Goal: Contribute content: Contribute content

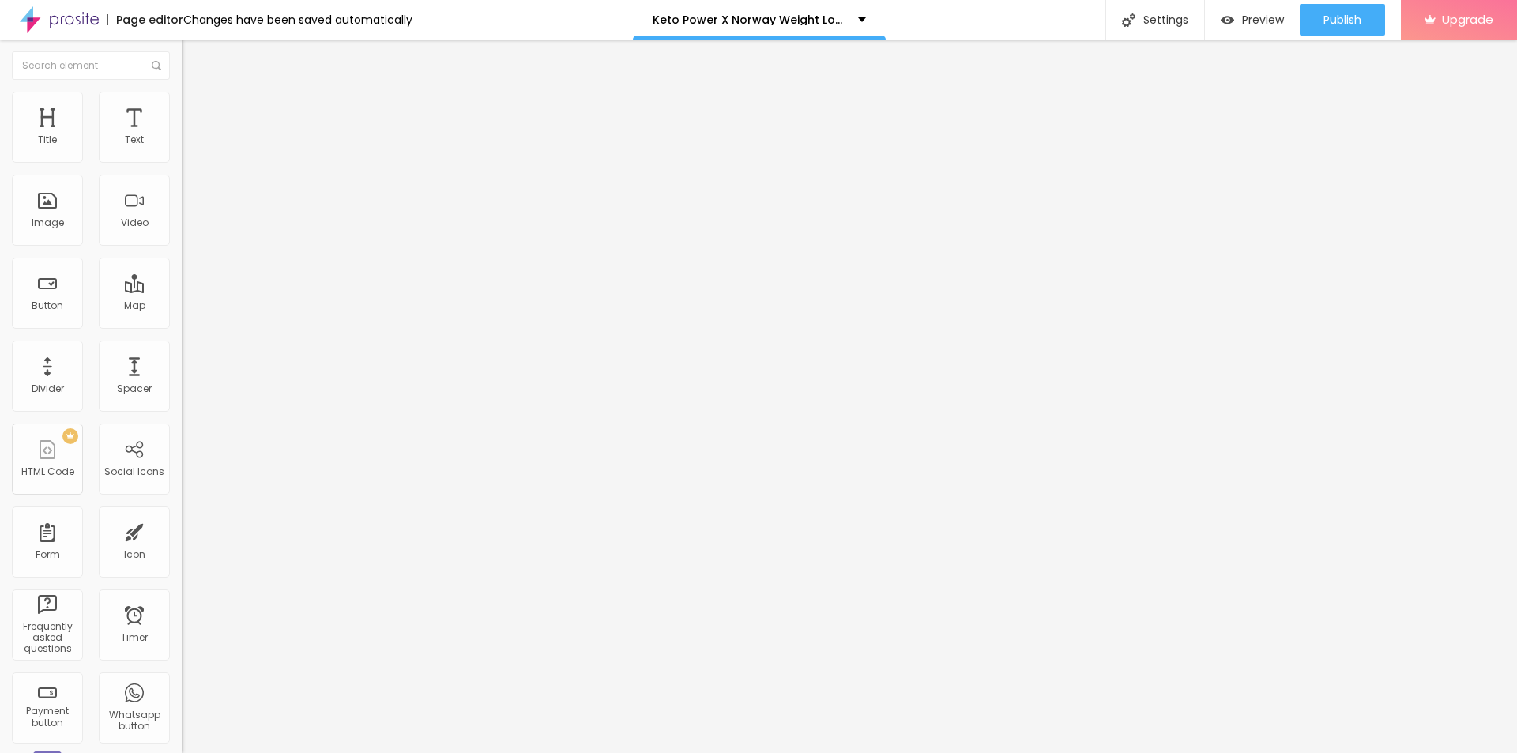
click at [188, 229] on icon "button" at bounding box center [192, 224] width 9 height 9
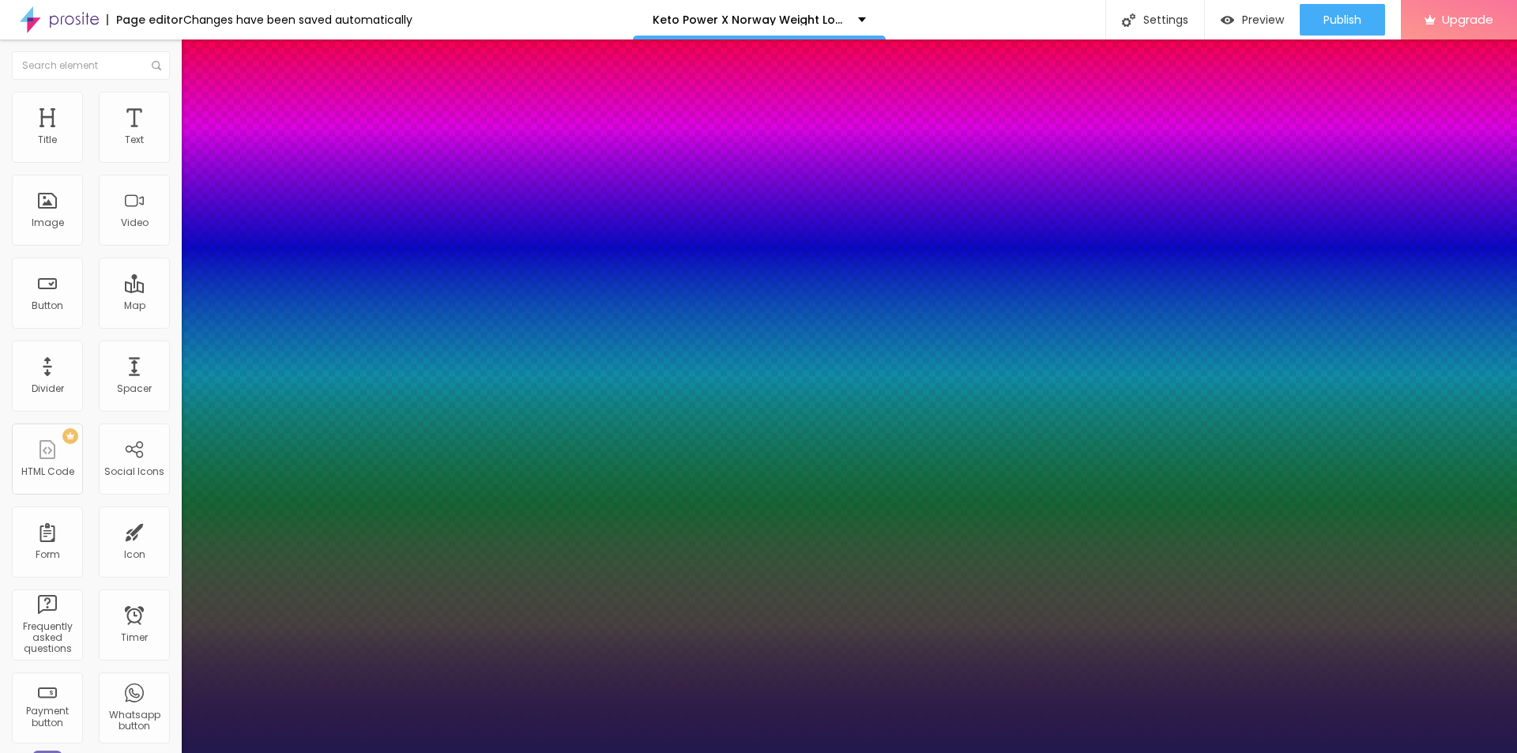
type input "15"
type input "1"
type input "45"
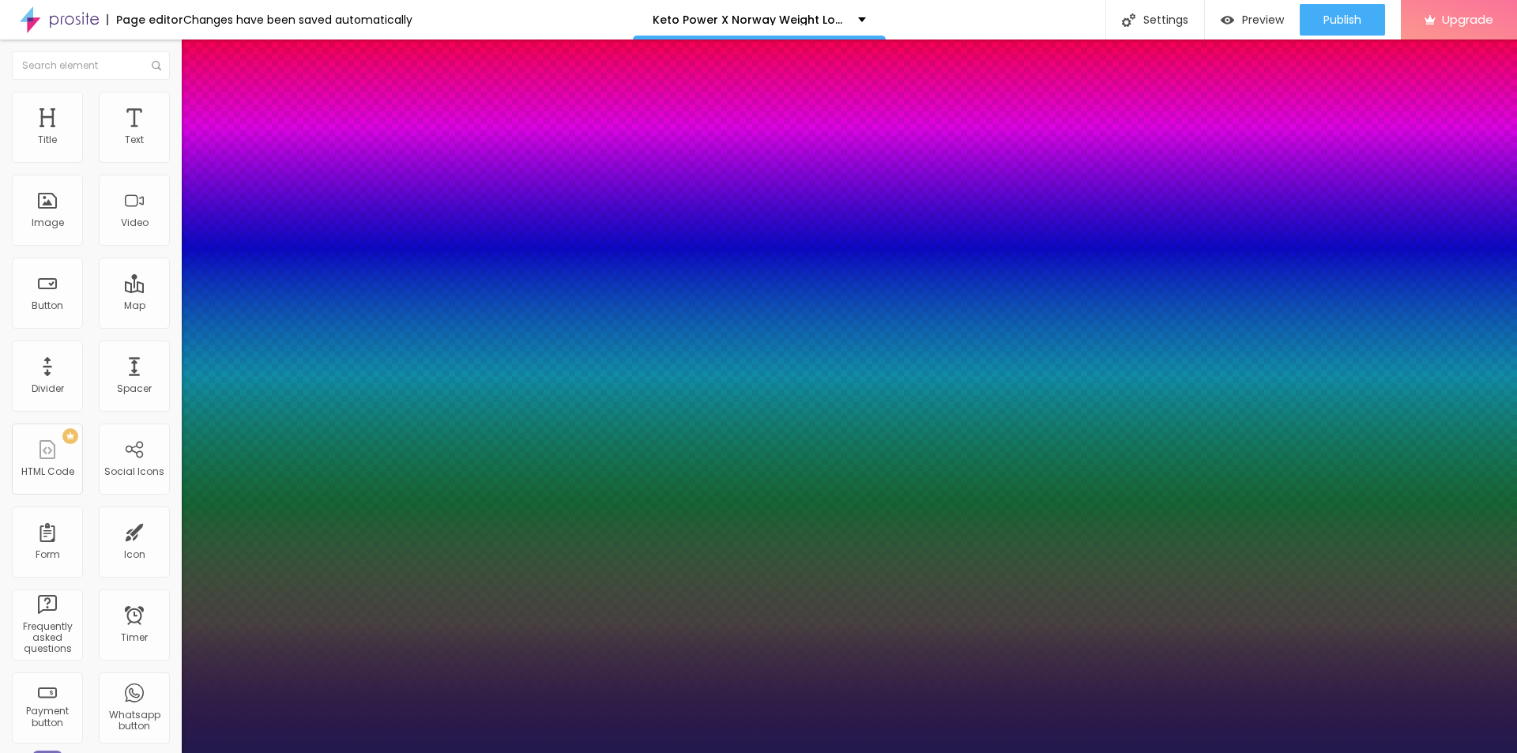
type input "1"
type input "55"
type input "1"
type input "52"
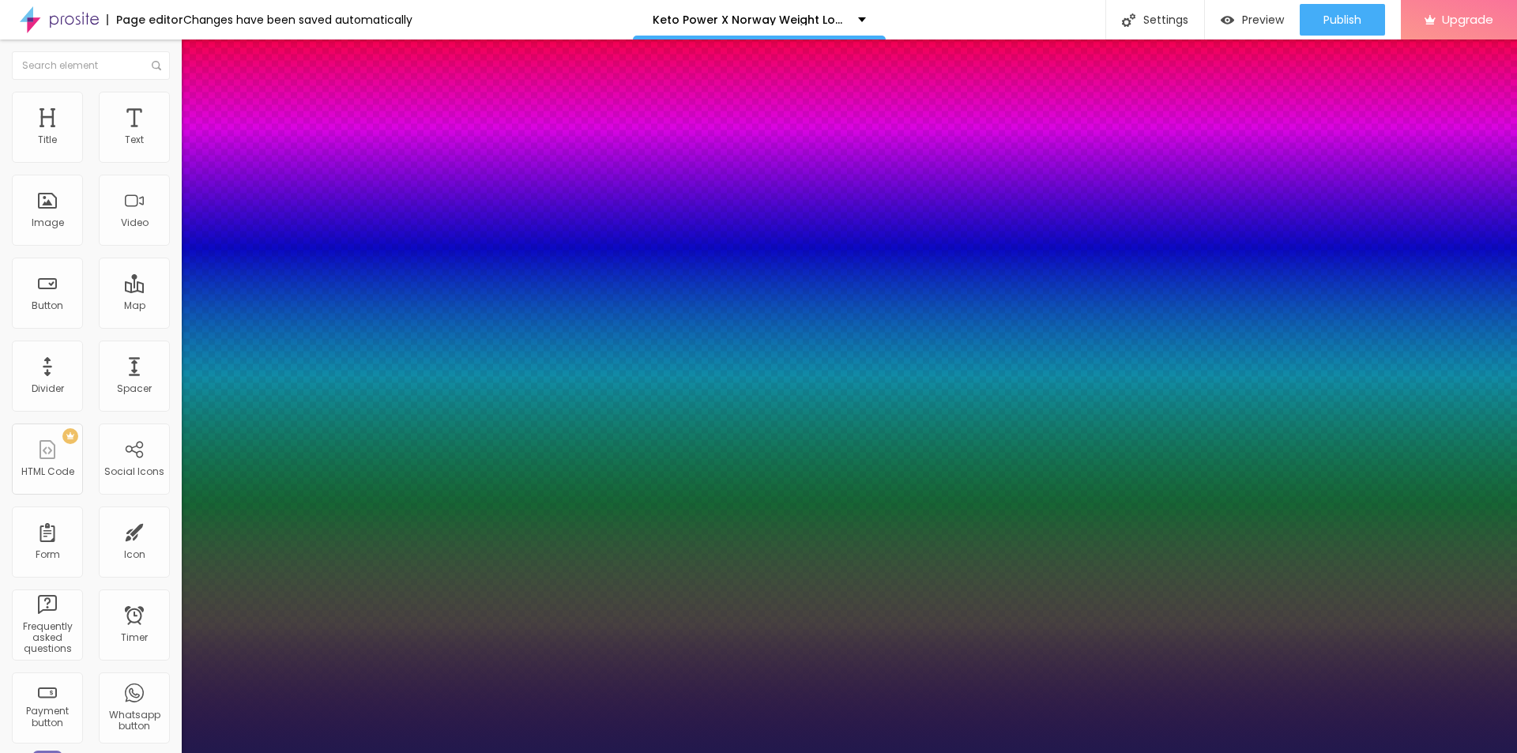
type input "52"
type input "1"
type input "51"
type input "1"
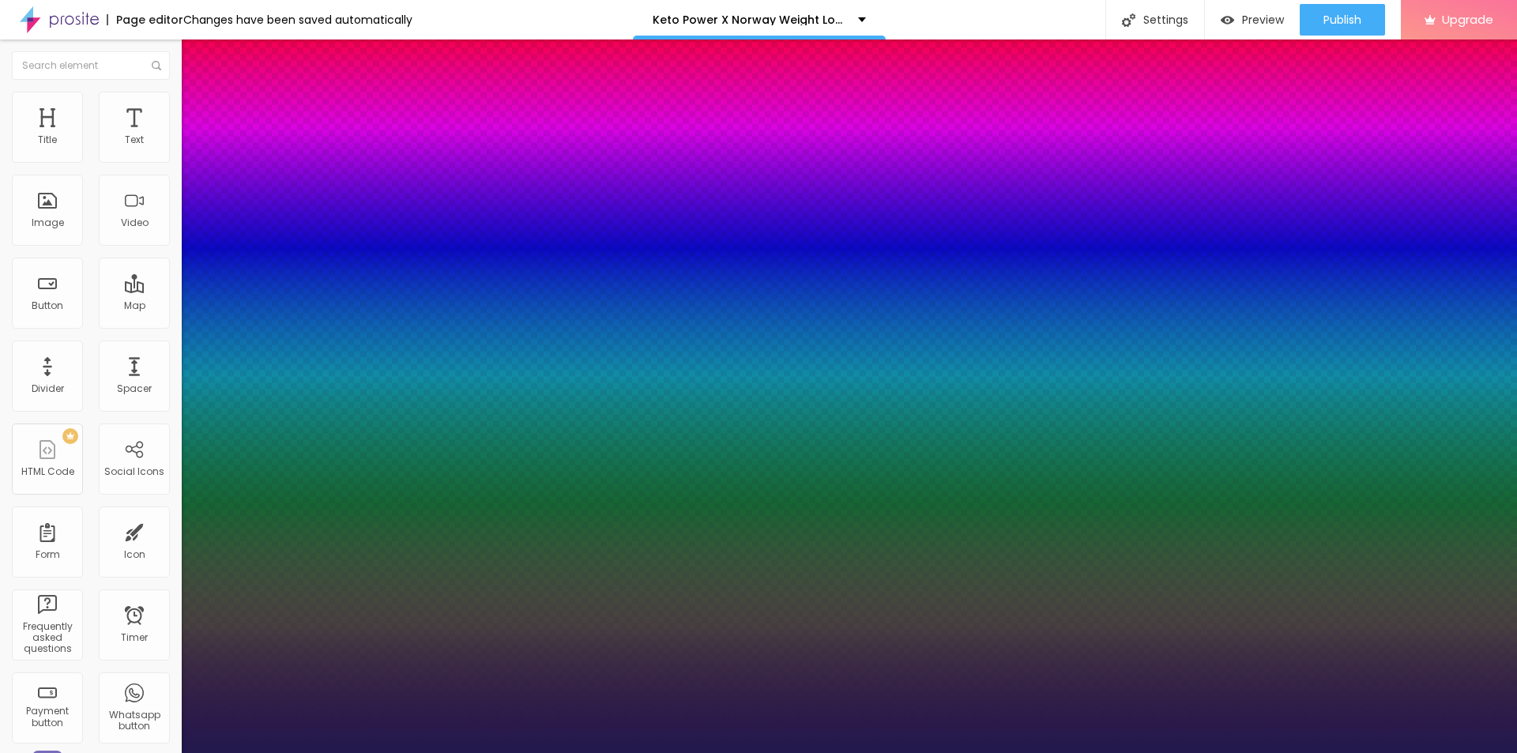
type input "45"
type input "1"
type input "44"
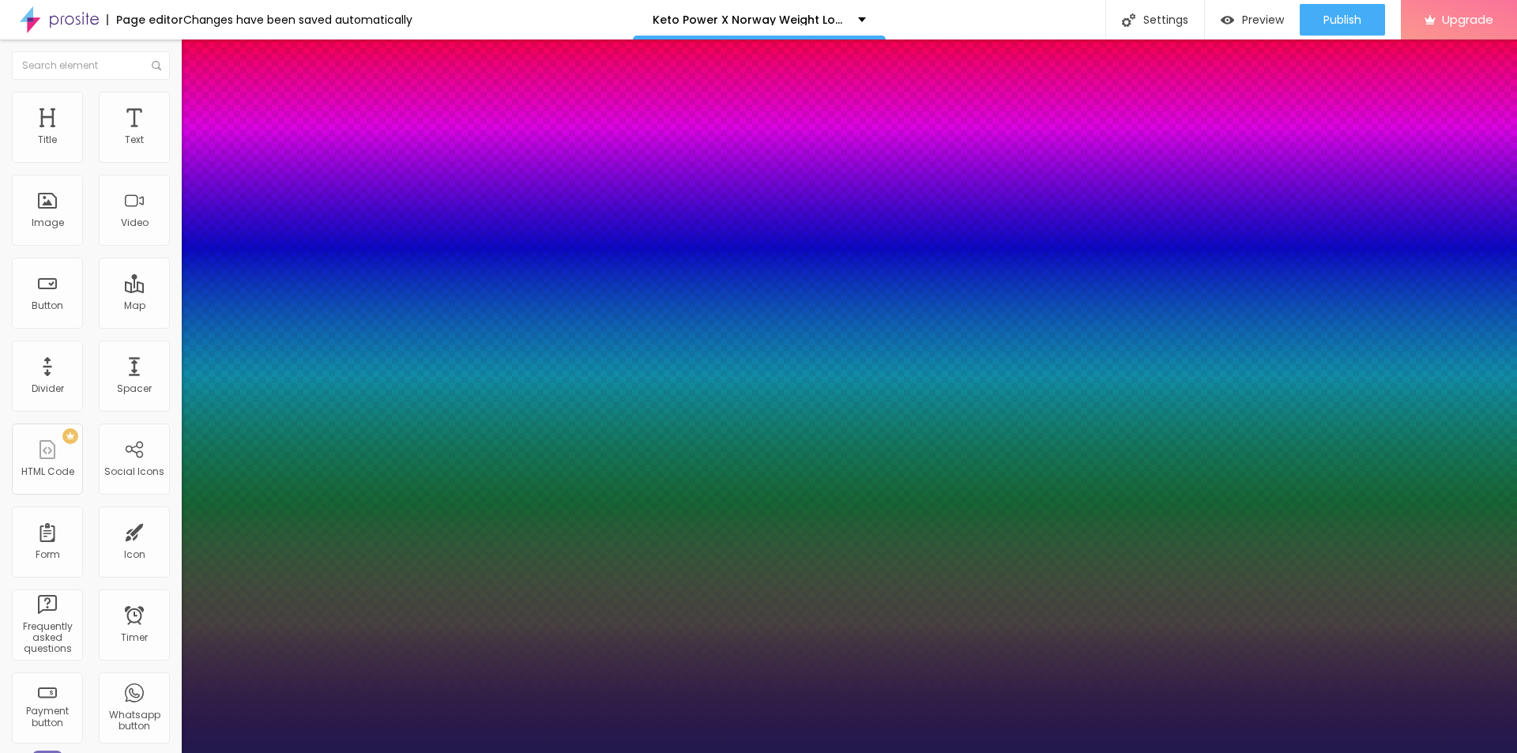
type input "1"
type input "42"
type input "1"
type input "38"
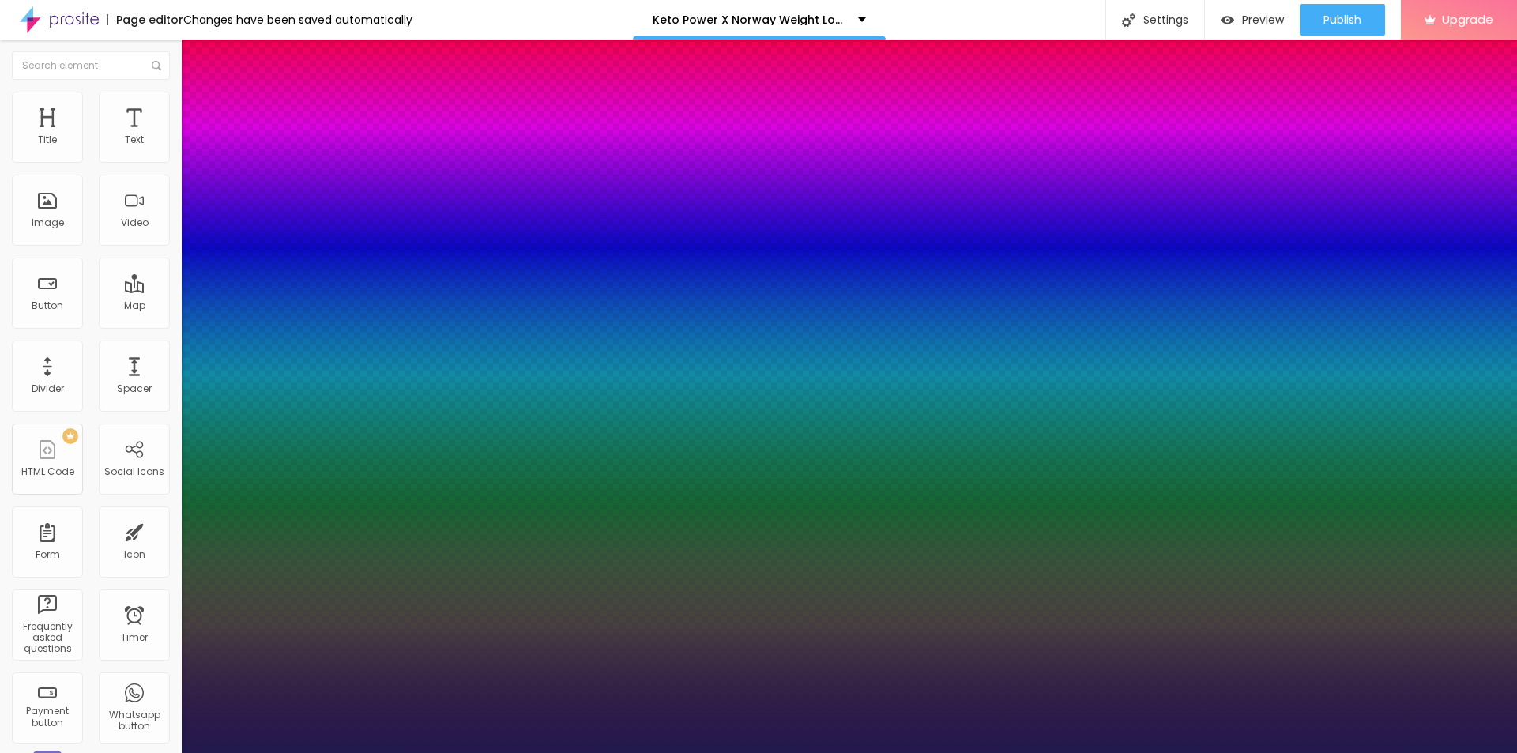
type input "38"
type input "1"
type input "36"
type input "1"
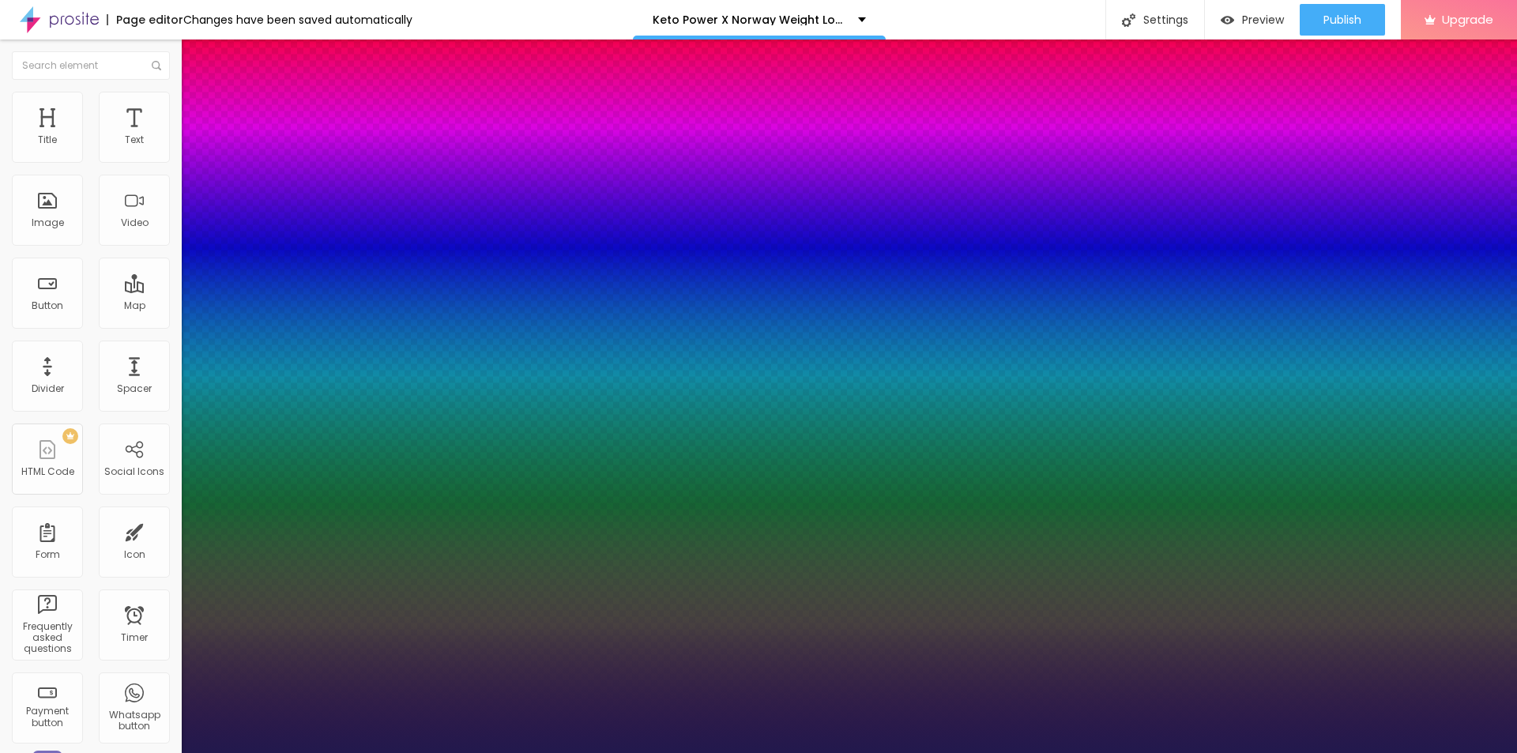
drag, startPoint x: 211, startPoint y: 443, endPoint x: 238, endPoint y: 450, distance: 27.8
type input "36"
click at [645, 752] on div at bounding box center [758, 753] width 1517 height 0
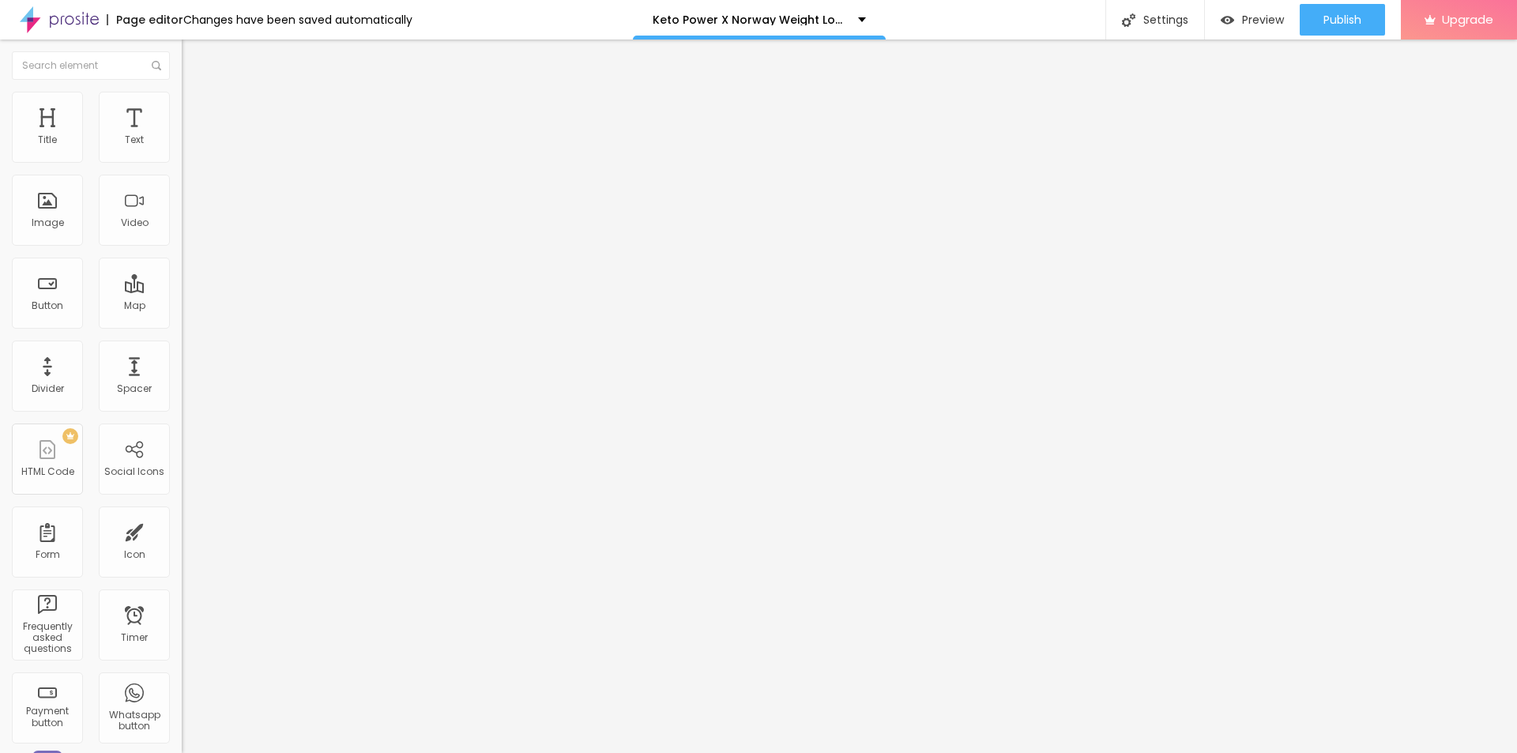
click at [194, 55] on div "Edit Title" at bounding box center [229, 57] width 71 height 13
click at [182, 136] on span "Add image" at bounding box center [214, 128] width 65 height 13
click at [182, 160] on input "text" at bounding box center [277, 152] width 190 height 16
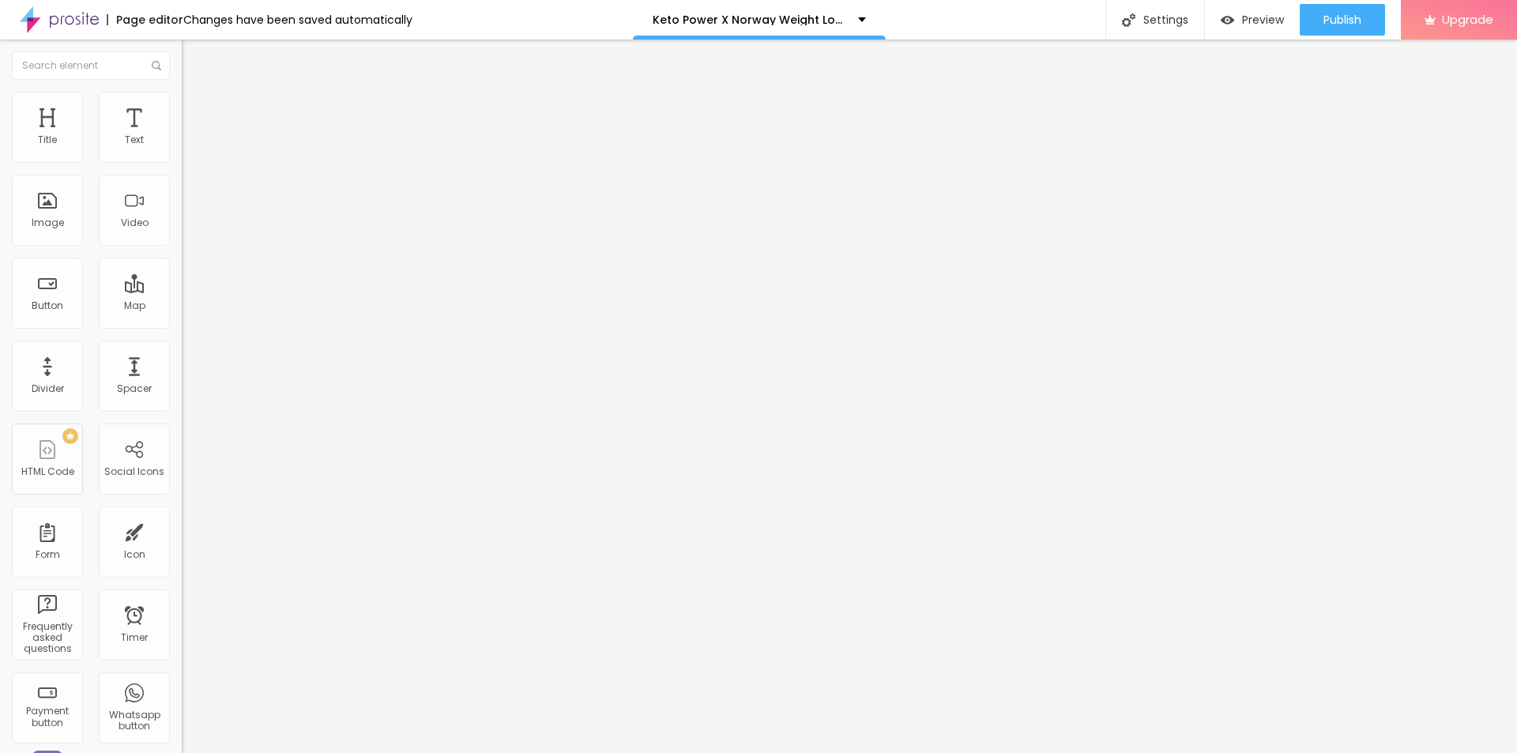
paste input "Keto Power X [GEOGRAPHIC_DATA]"
type input "Keto Power X [GEOGRAPHIC_DATA]"
click at [182, 324] on input "https://" at bounding box center [277, 316] width 190 height 16
paste input "[DOMAIN_NAME][URL][DOMAIN_NAME]"
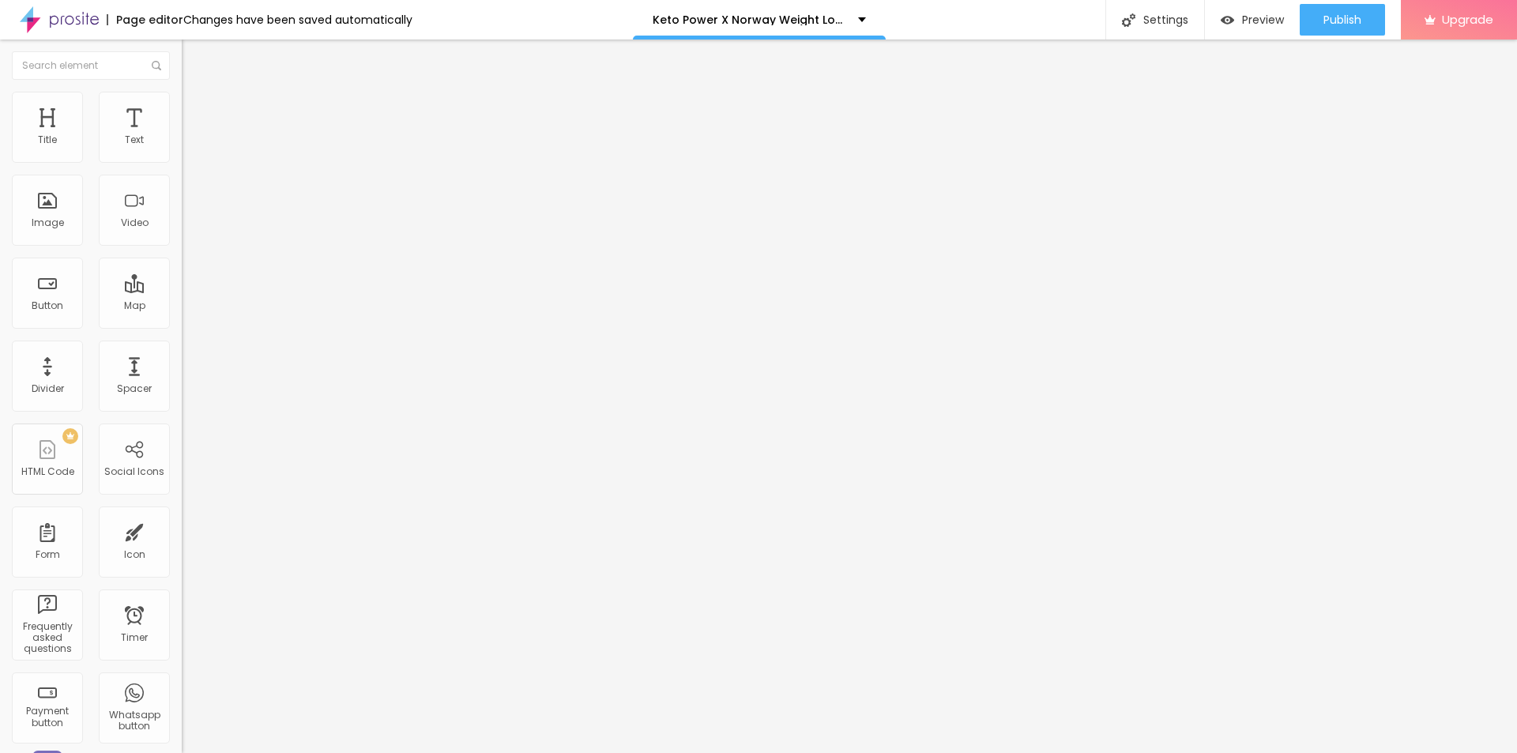
type input "[URL][DOMAIN_NAME][DOMAIN_NAME]"
click at [182, 361] on div "Change image Image description (Alt) Keto Power X Norway Align Aspect Ratio Ori…" at bounding box center [273, 242] width 182 height 238
click at [182, 107] on li "Advanced" at bounding box center [273, 115] width 182 height 16
type input "14"
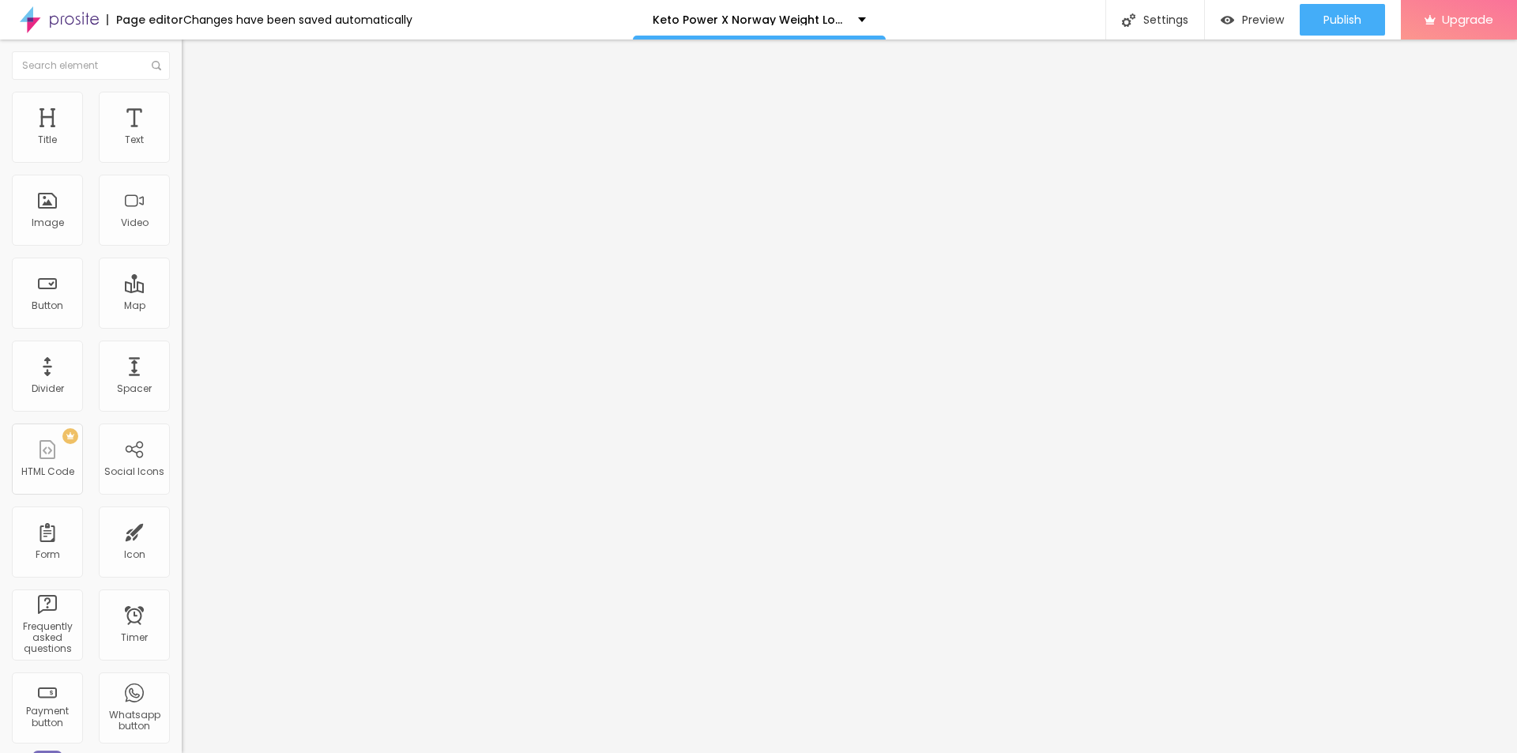
type input "14"
type input "15"
type input "16"
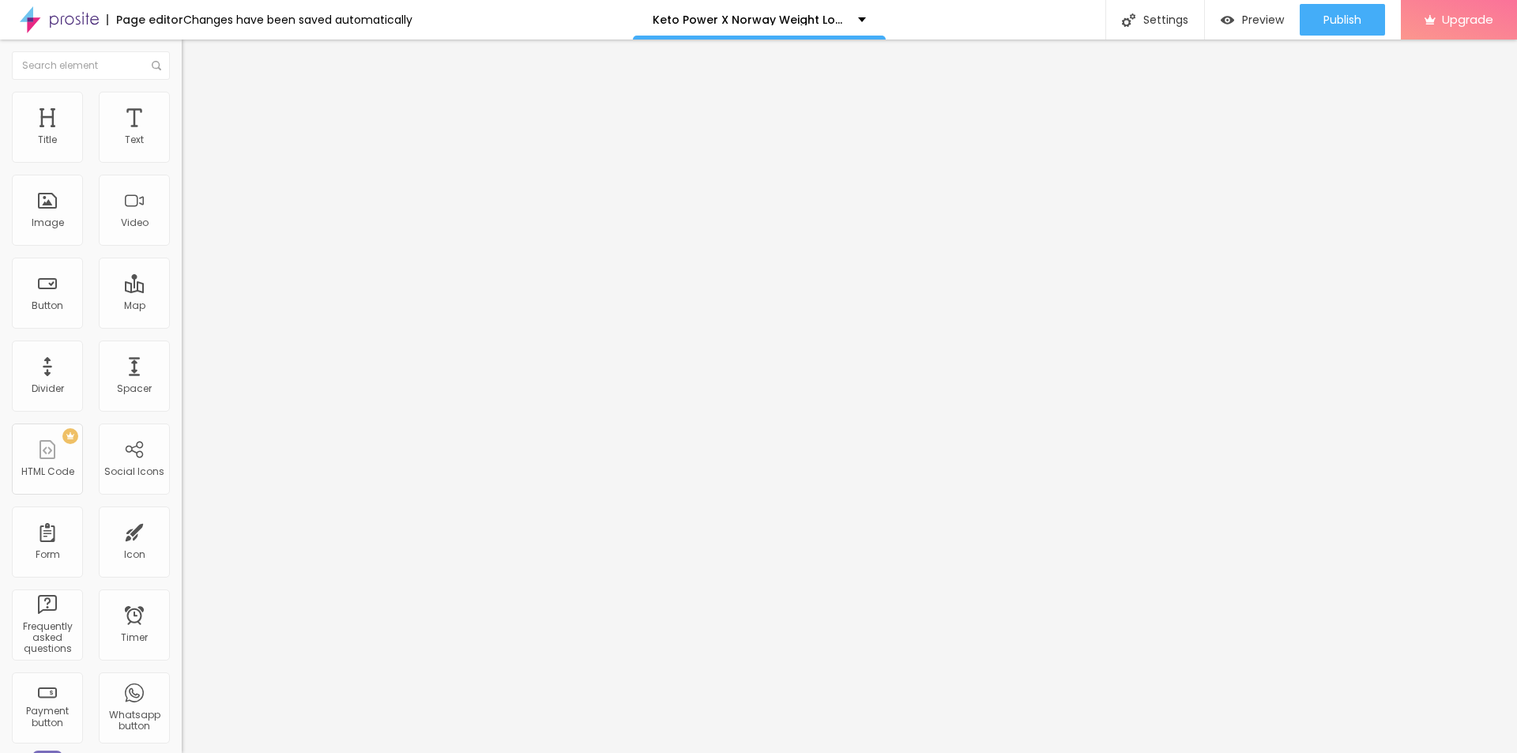
type input "19"
type input "20"
type input "22"
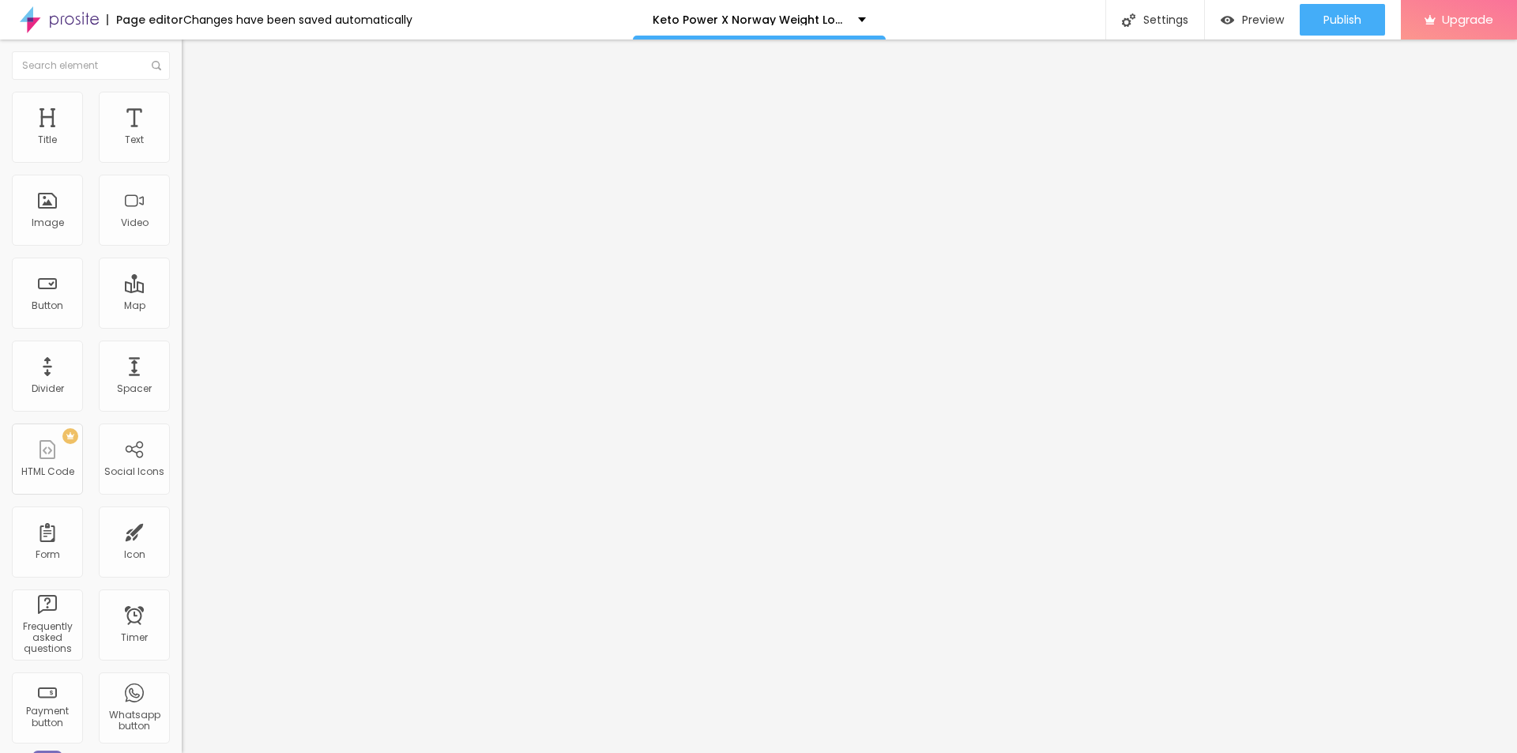
type input "22"
type input "24"
type input "22"
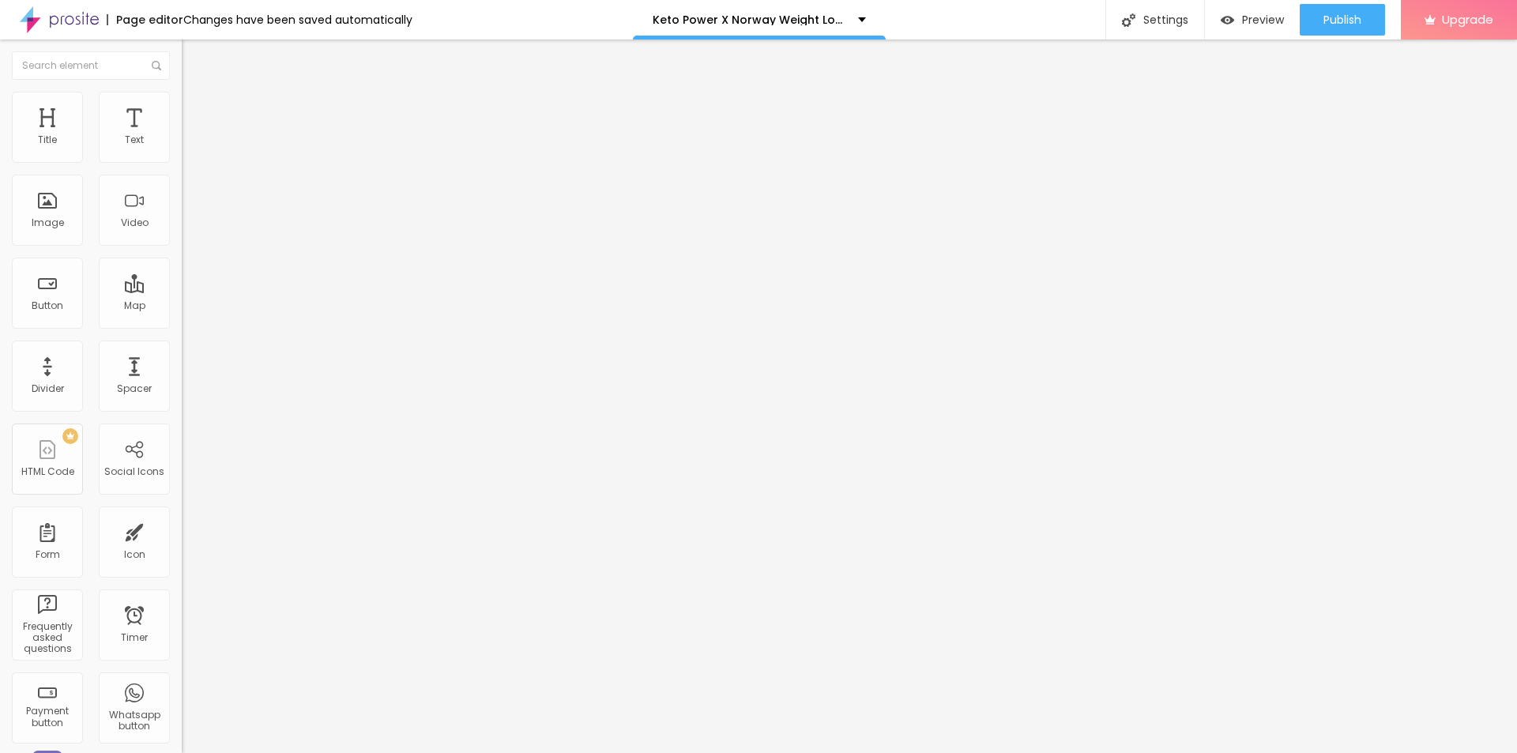
drag, startPoint x: 48, startPoint y: 155, endPoint x: 58, endPoint y: 157, distance: 10.5
type input "22"
click at [182, 307] on input "range" at bounding box center [233, 313] width 102 height 13
click at [182, 93] on li "Style" at bounding box center [273, 100] width 182 height 16
drag, startPoint x: 155, startPoint y: 164, endPoint x: 143, endPoint y: 168, distance: 12.5
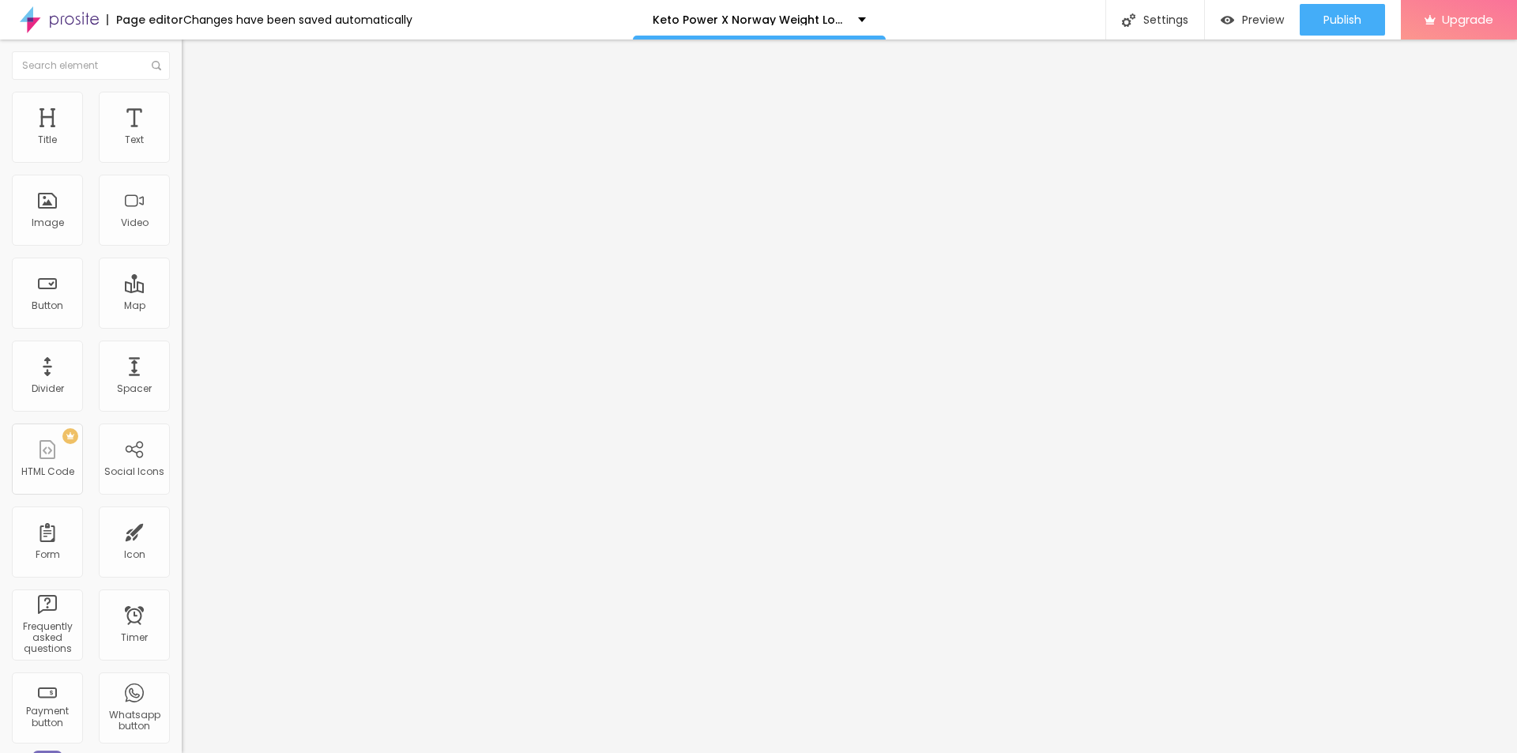
click at [182, 164] on div at bounding box center [273, 156] width 182 height 14
type input "95"
type input "90"
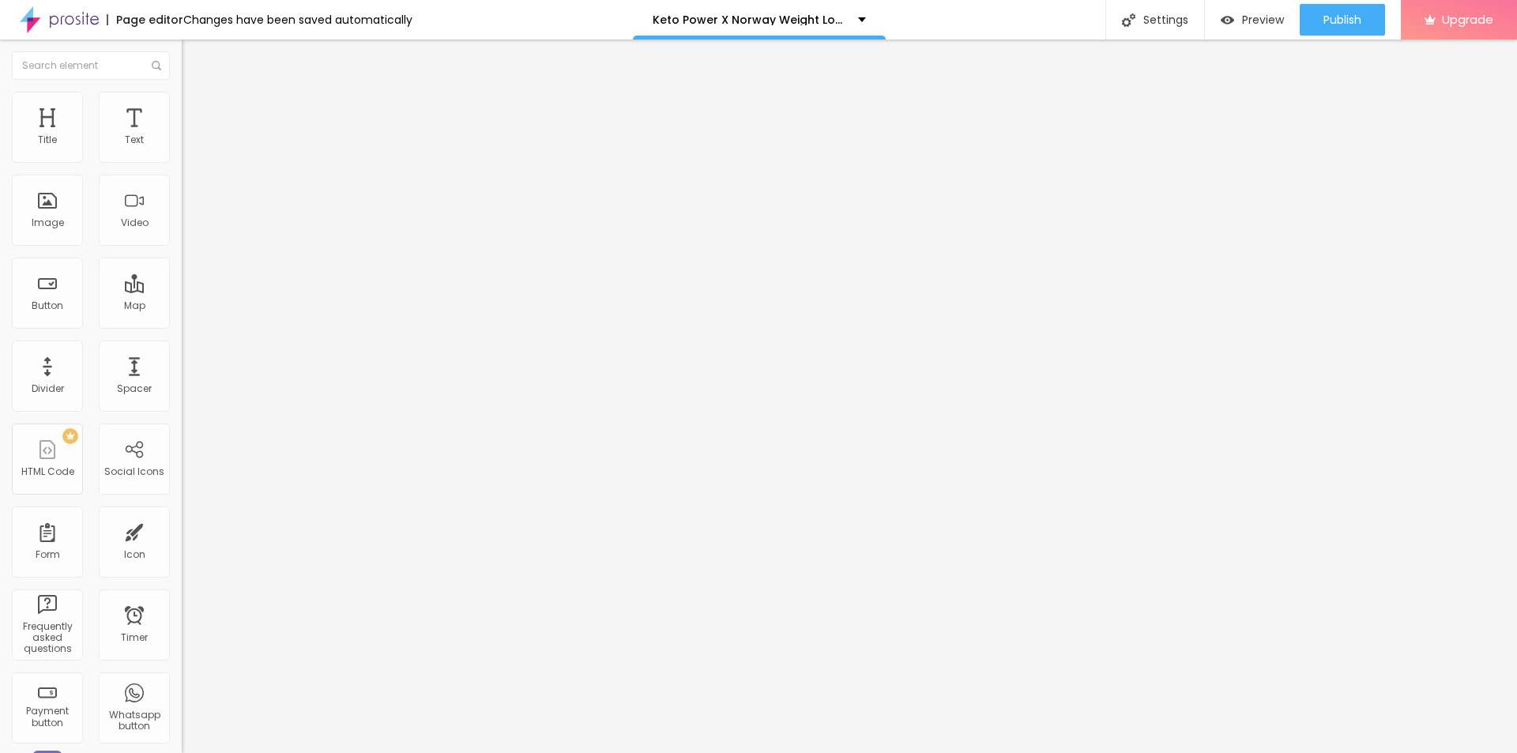
type input "85"
drag, startPoint x: 160, startPoint y: 168, endPoint x: 139, endPoint y: 168, distance: 21.3
type input "85"
click at [182, 162] on input "range" at bounding box center [233, 155] width 102 height 13
click at [182, 152] on button "button" at bounding box center [193, 143] width 22 height 17
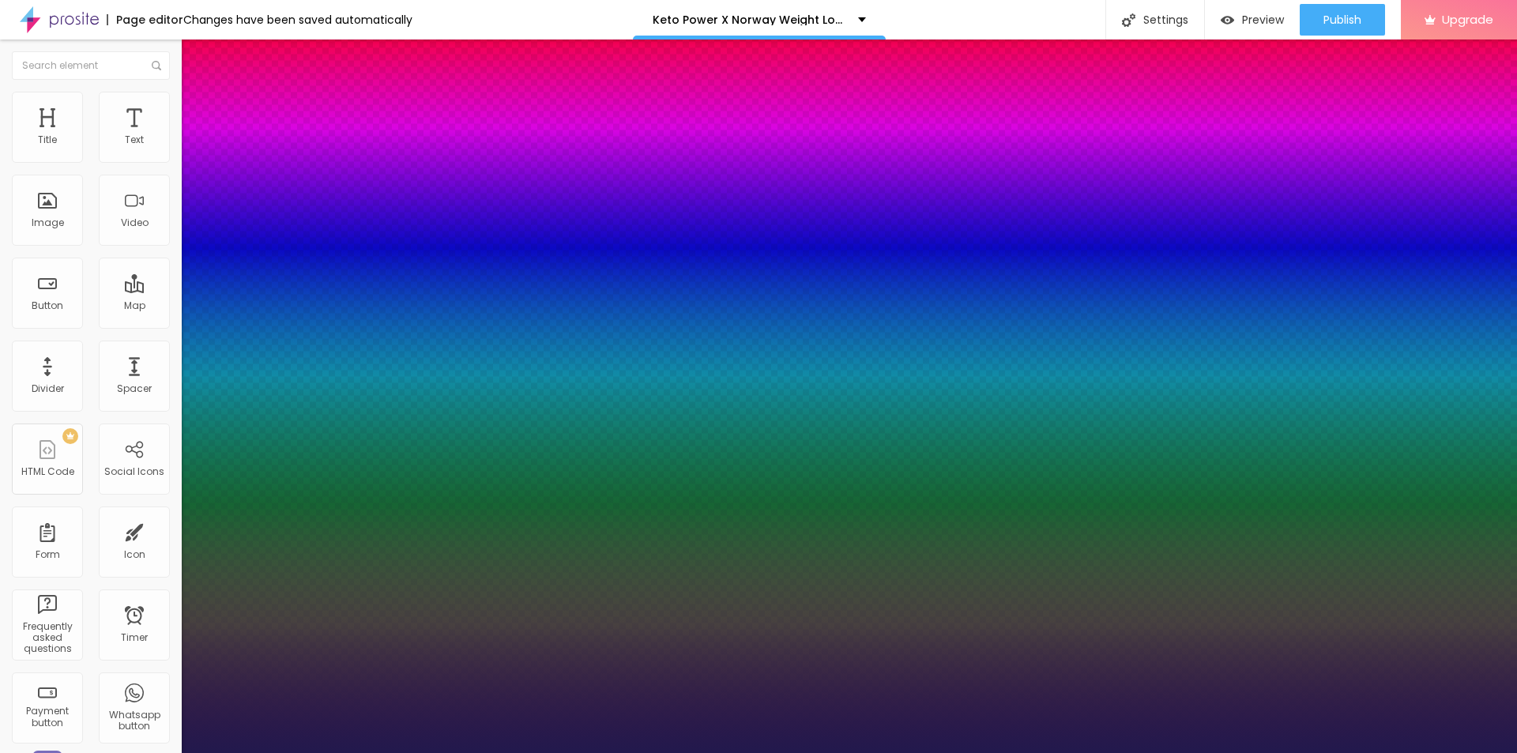
type input "1"
type input "18"
type input "1"
type input "19"
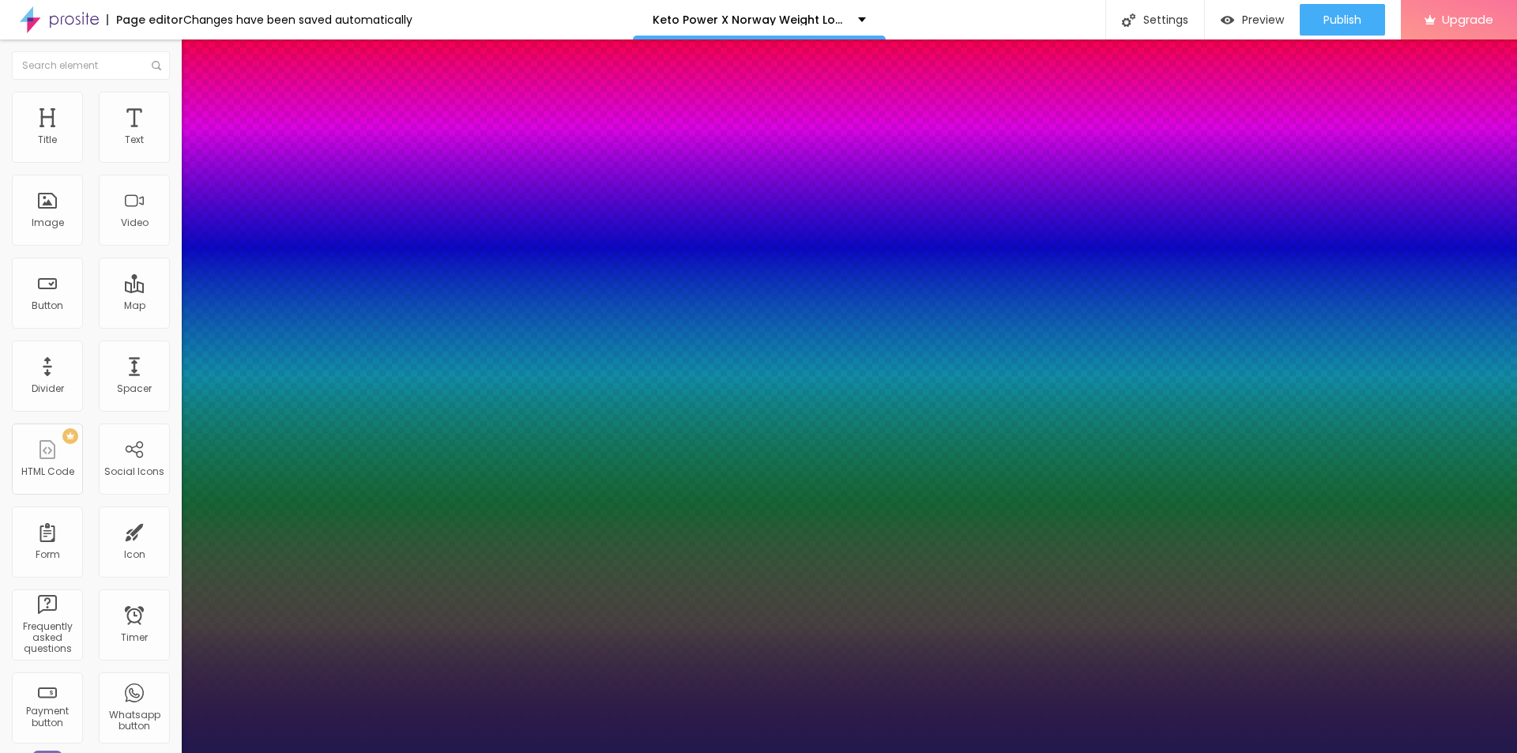
type input "19"
type input "1"
type input "18"
type input "1"
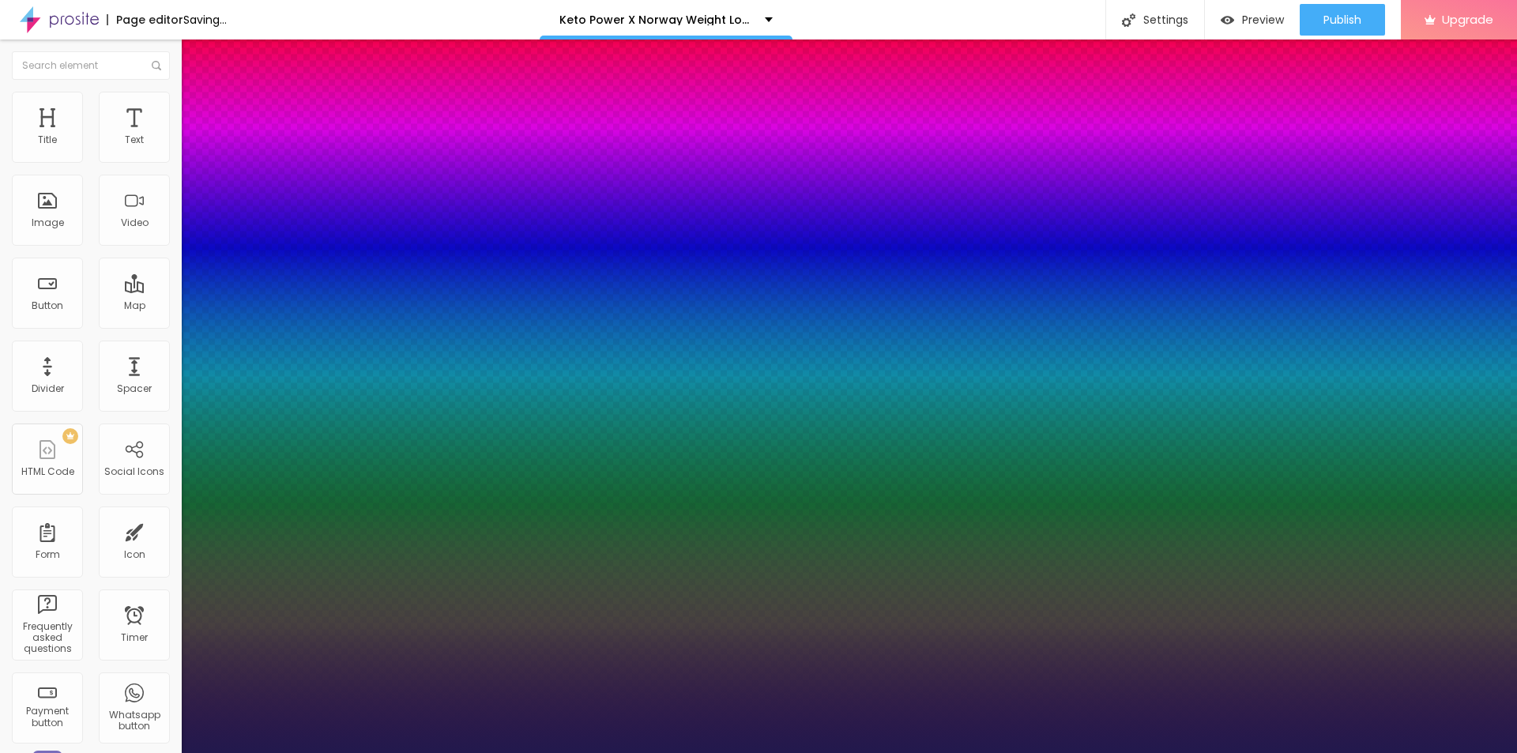
type input "17"
type input "1"
type input "16"
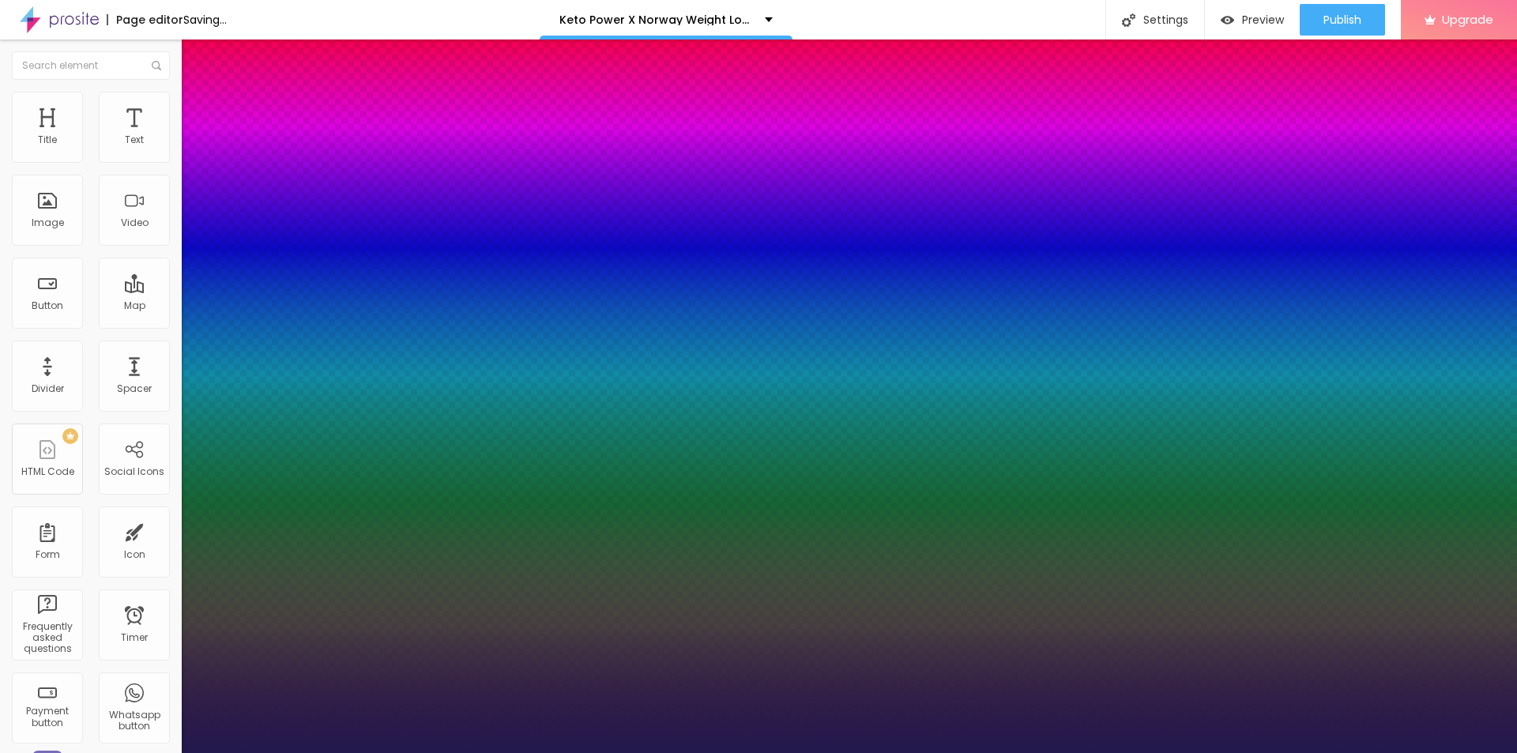
type input "1"
type input "15"
type input "1"
type input "16"
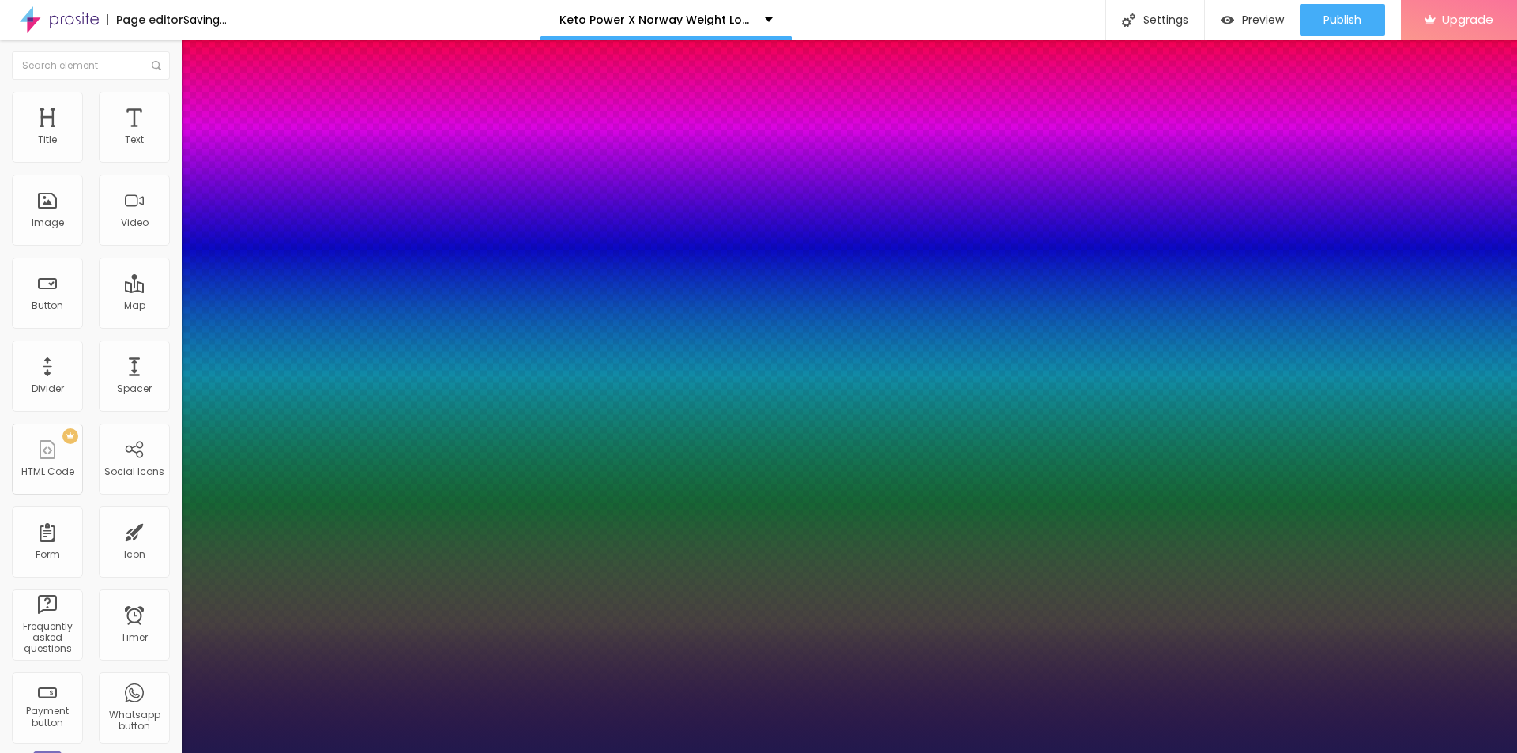
type input "16"
type input "1"
type input "0.1"
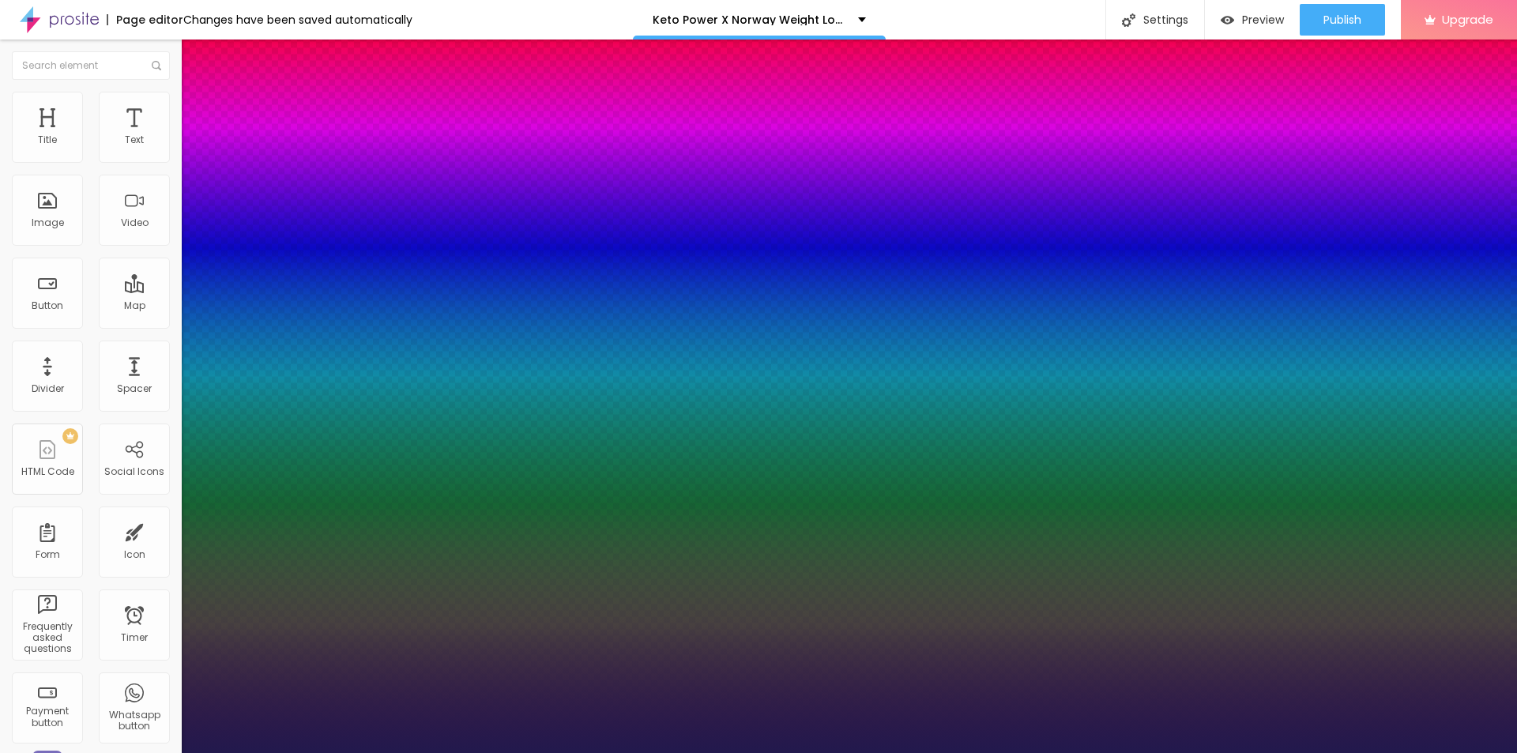
type input "1"
type input "0.3"
type input "1"
type input "0.8"
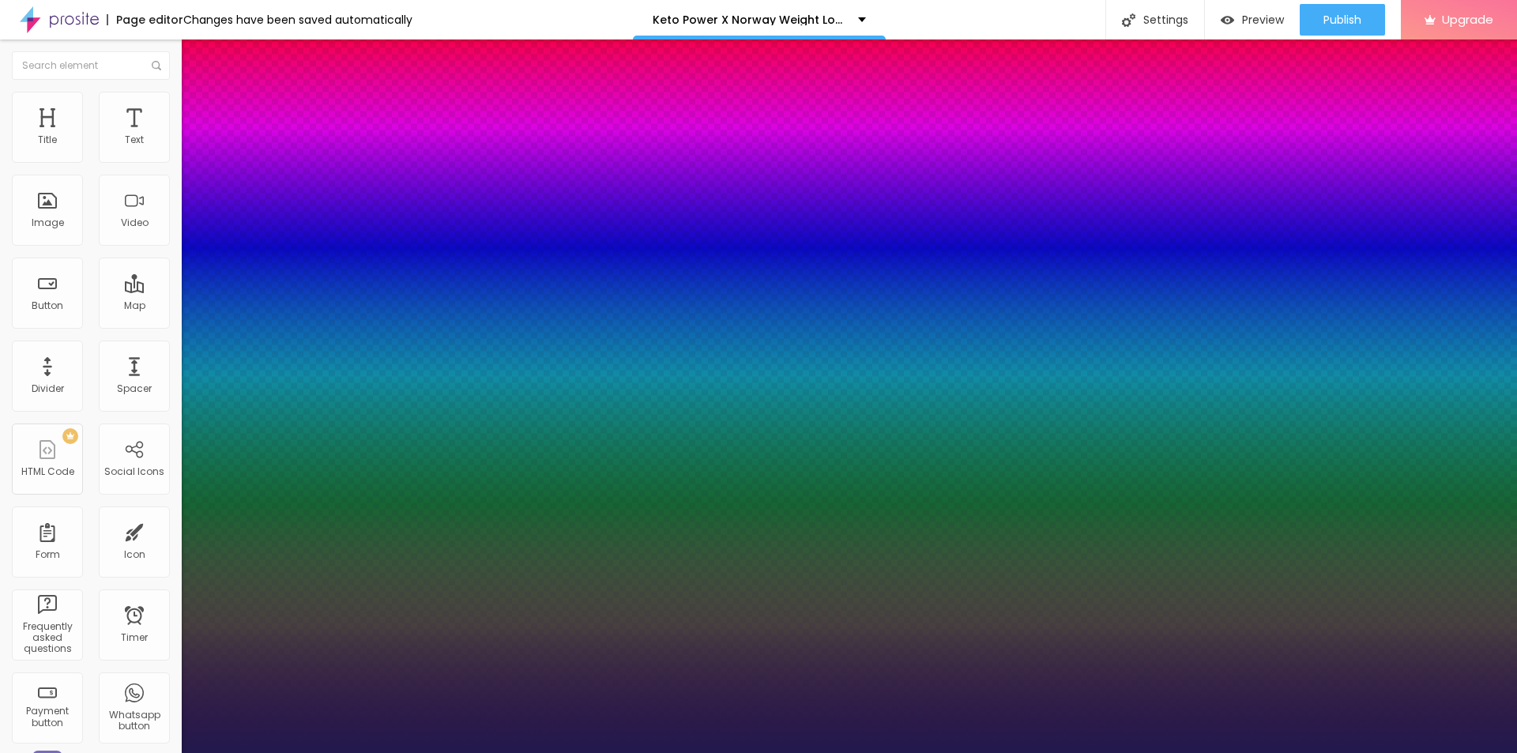
type input "0.8"
type input "1"
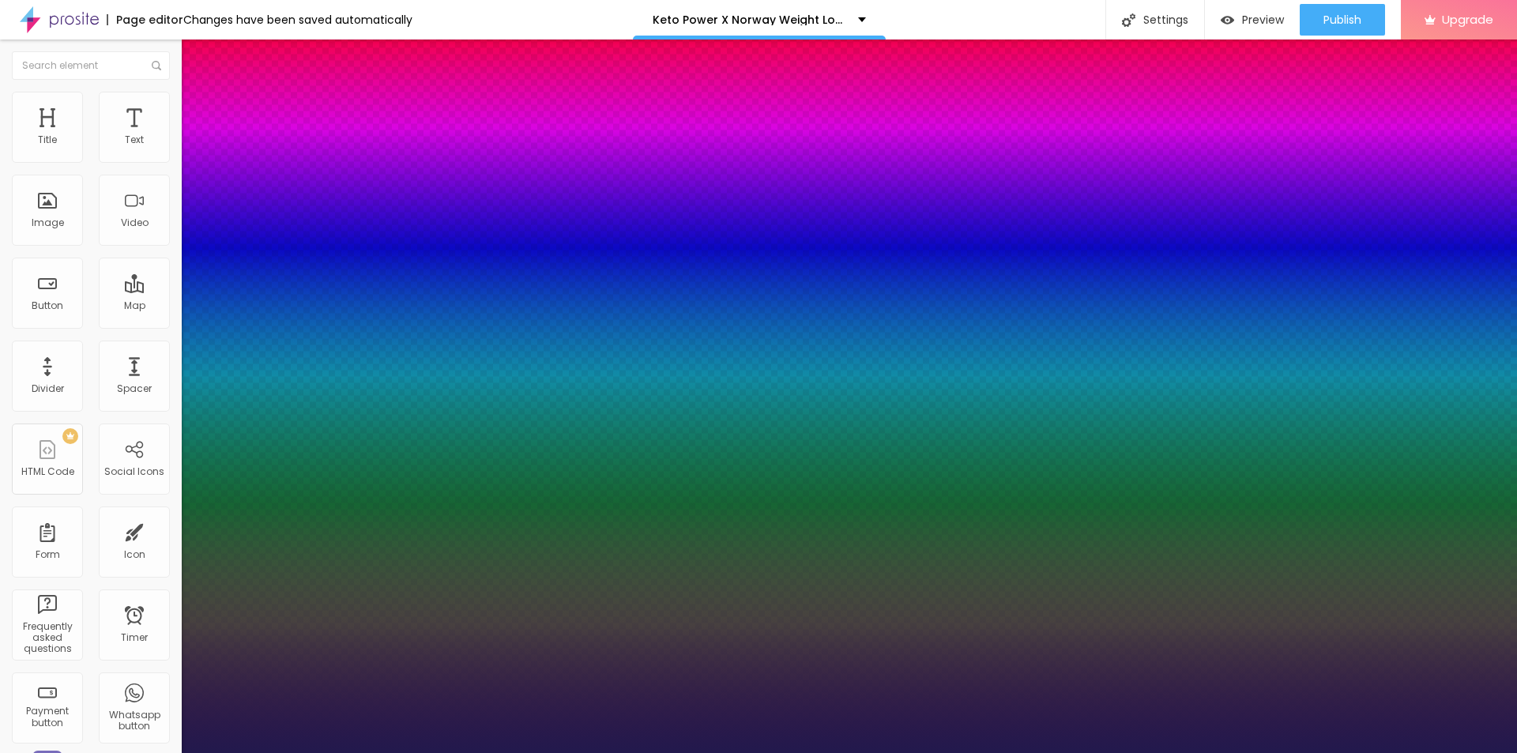
type input "1.1"
type input "1"
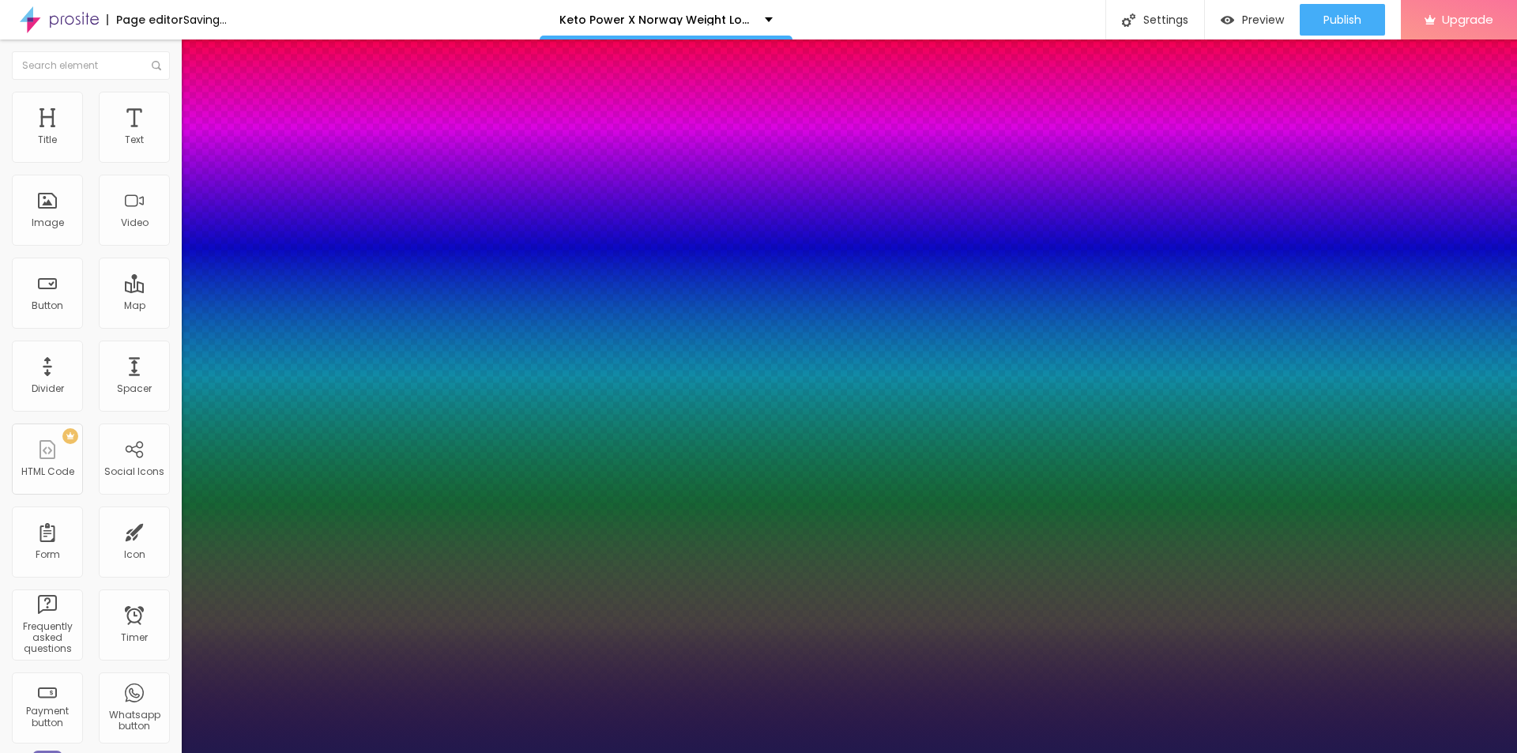
type input "1"
type input "0.9"
type input "1"
type input "0.8"
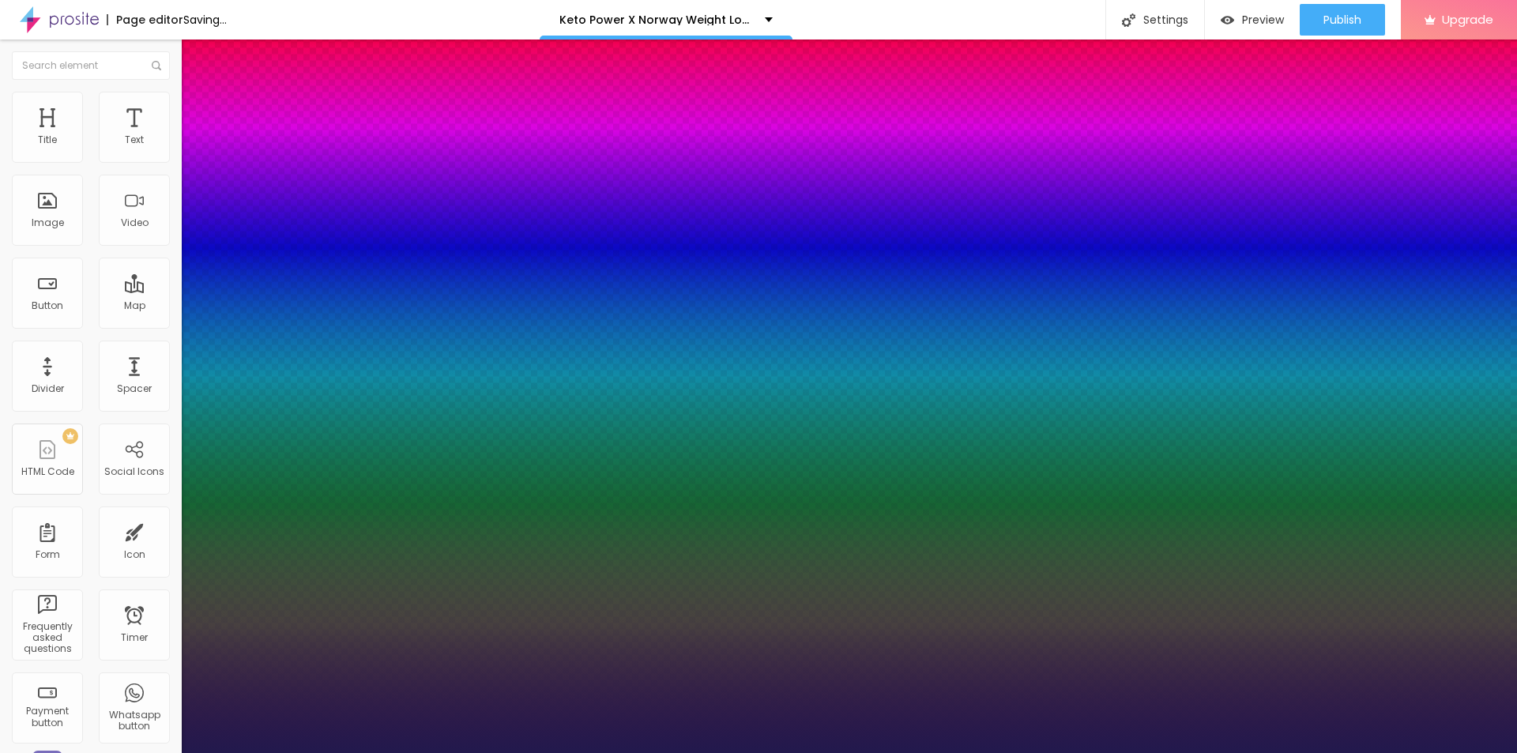
type input "0.8"
type input "1"
drag, startPoint x: 202, startPoint y: 302, endPoint x: 213, endPoint y: 302, distance: 11.9
type input "0.8"
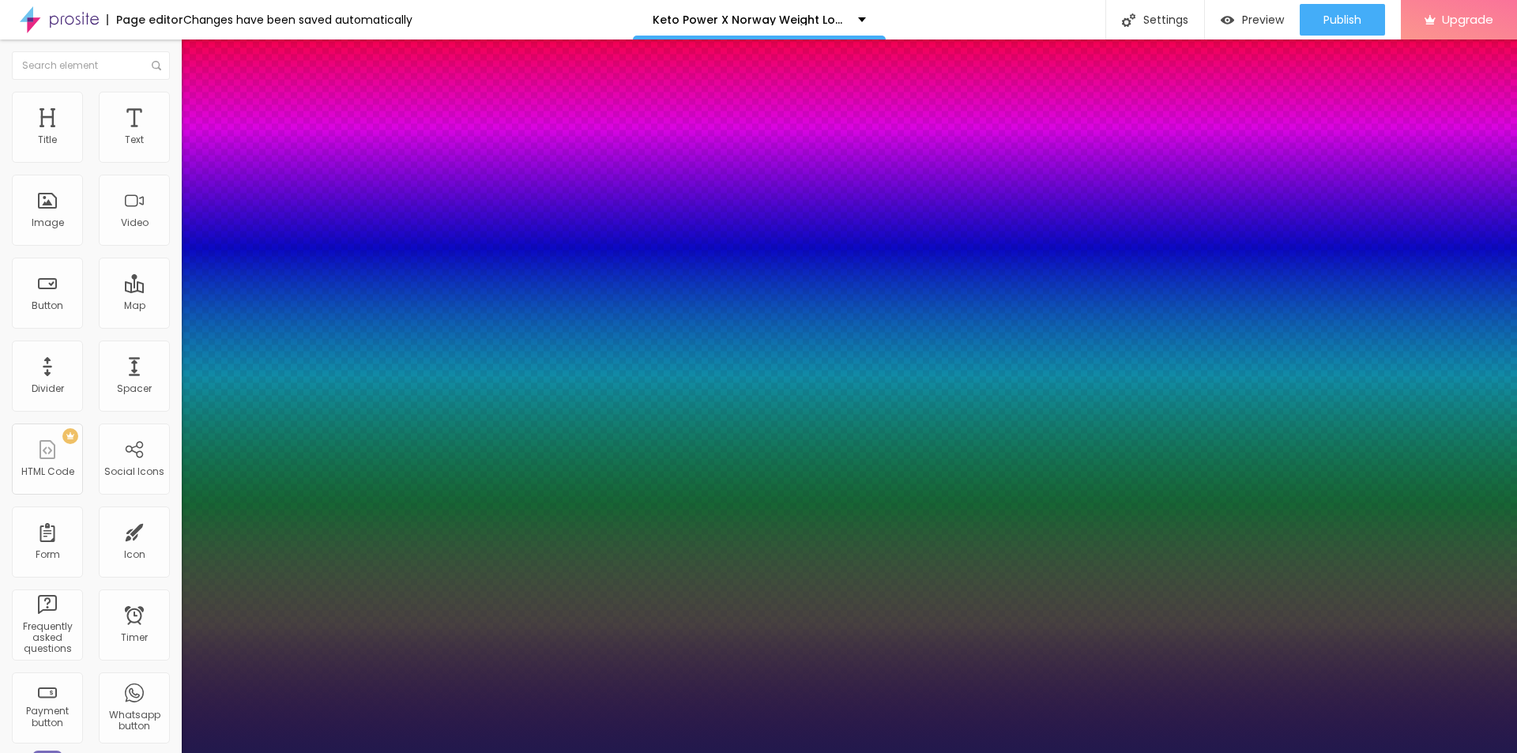
type input "3"
type input "4"
type input "6"
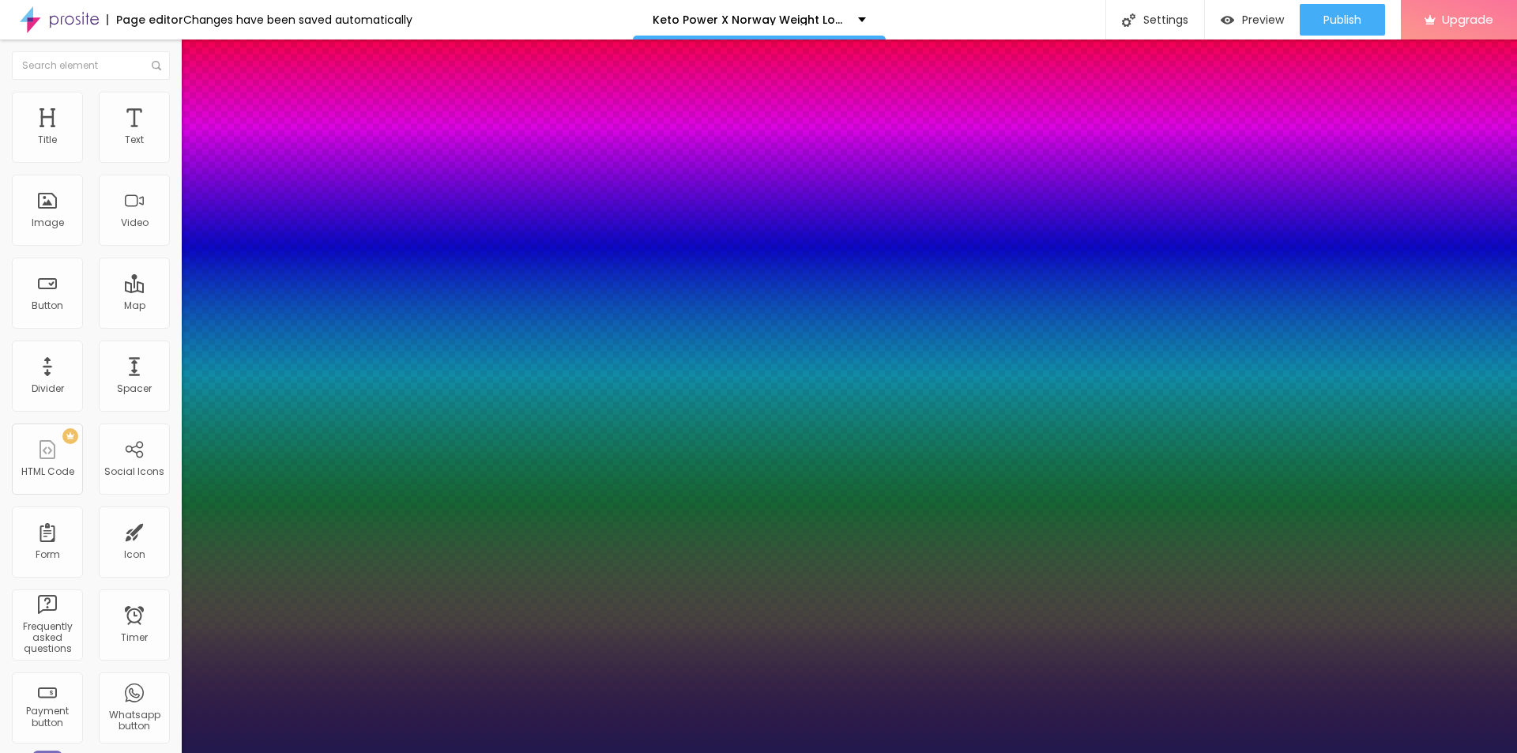
type input "6"
type input "8"
type input "10"
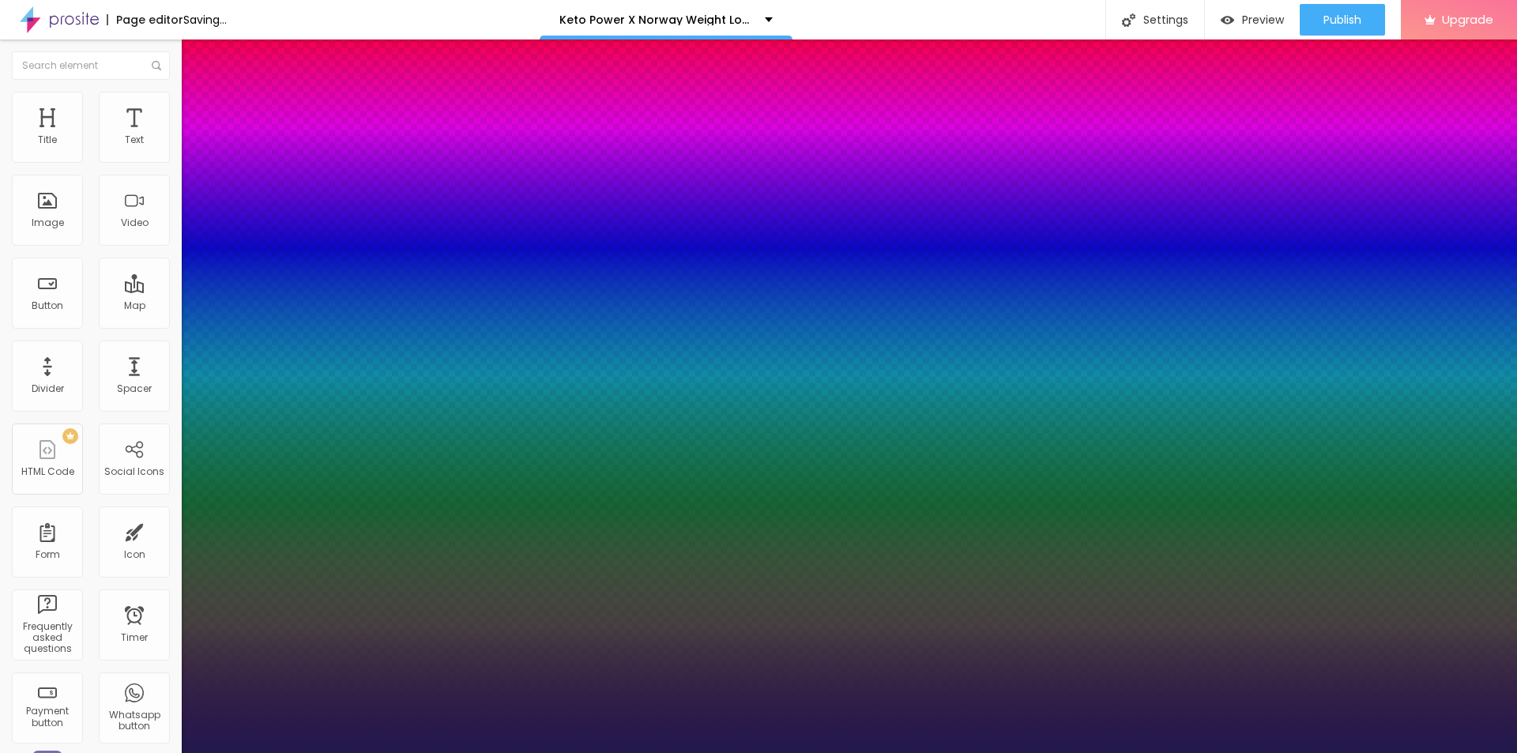
type input "8"
type input "7"
type input "6"
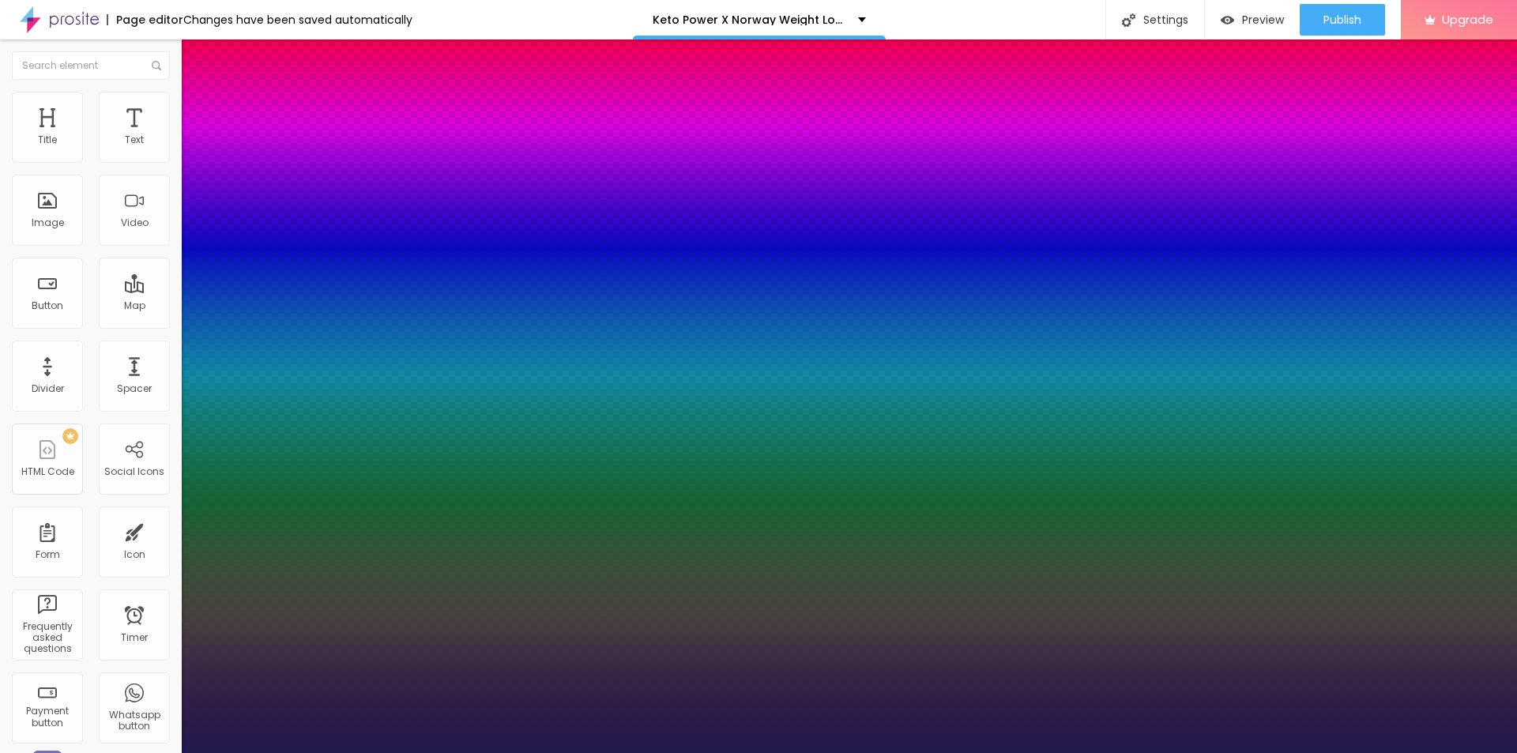
type input "6"
type input "1.2"
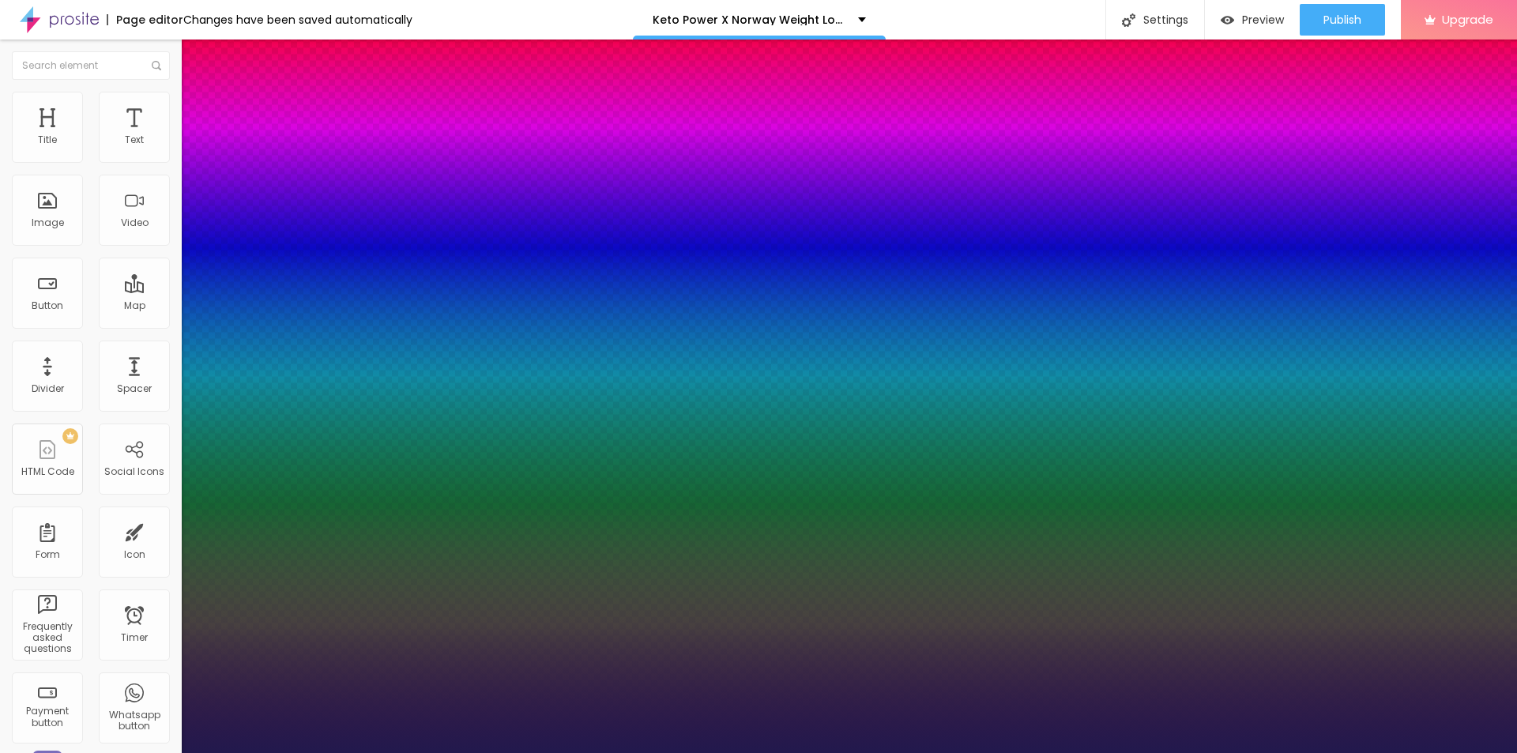
type input "1.3"
click at [477, 752] on div at bounding box center [758, 753] width 1517 height 0
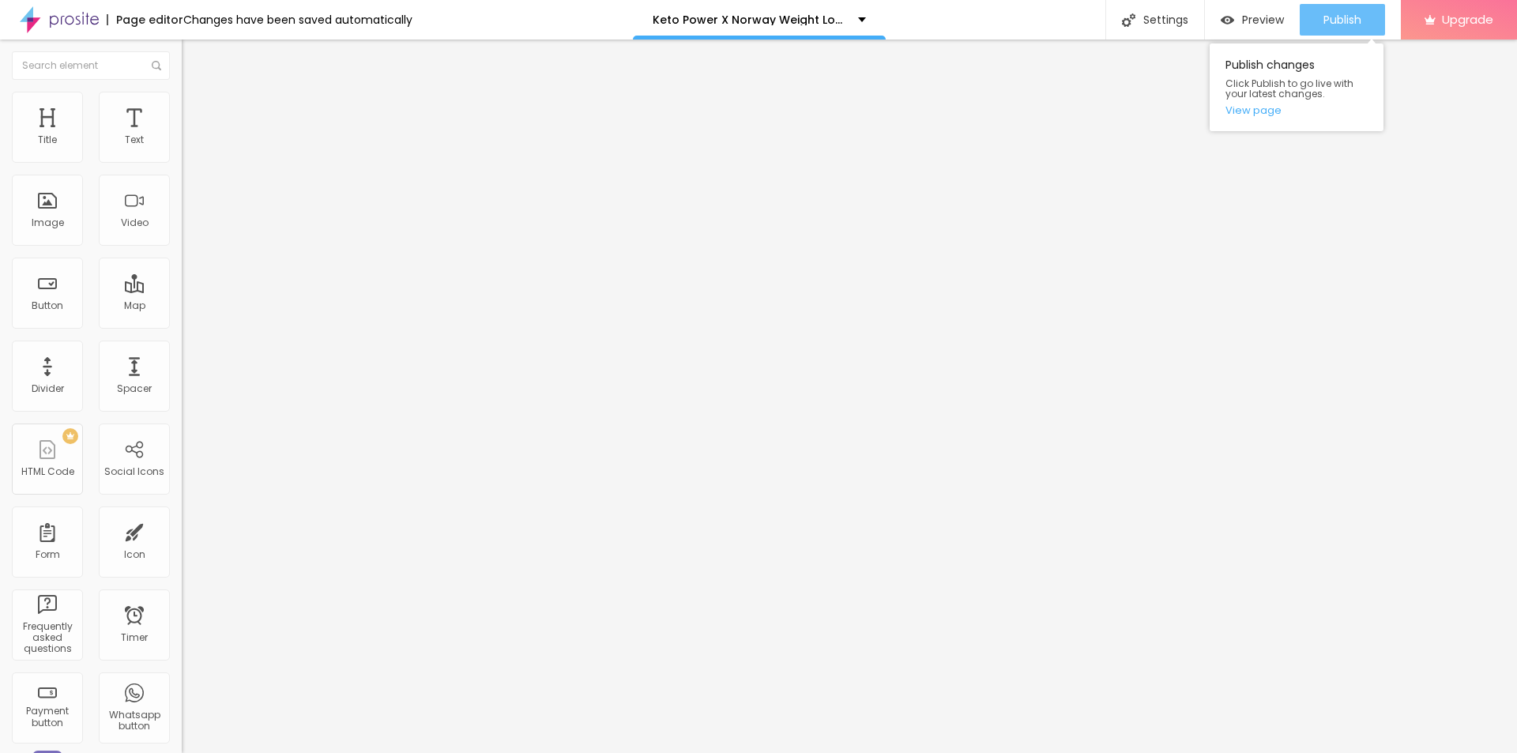
click at [1332, 18] on span "Publish" at bounding box center [1343, 19] width 38 height 13
click at [1262, 110] on link "View page" at bounding box center [1297, 110] width 142 height 10
